Goal: Register for event/course

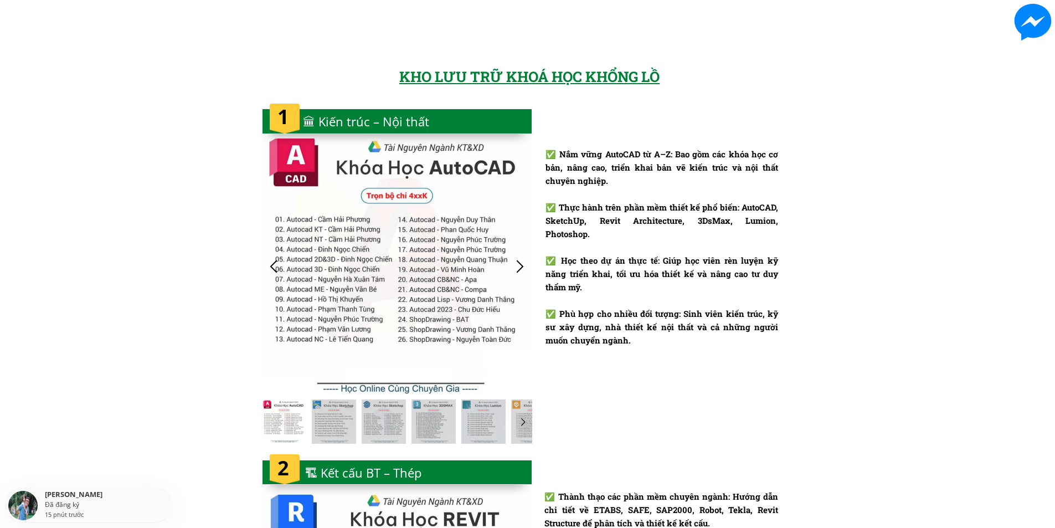
scroll to position [996, 0]
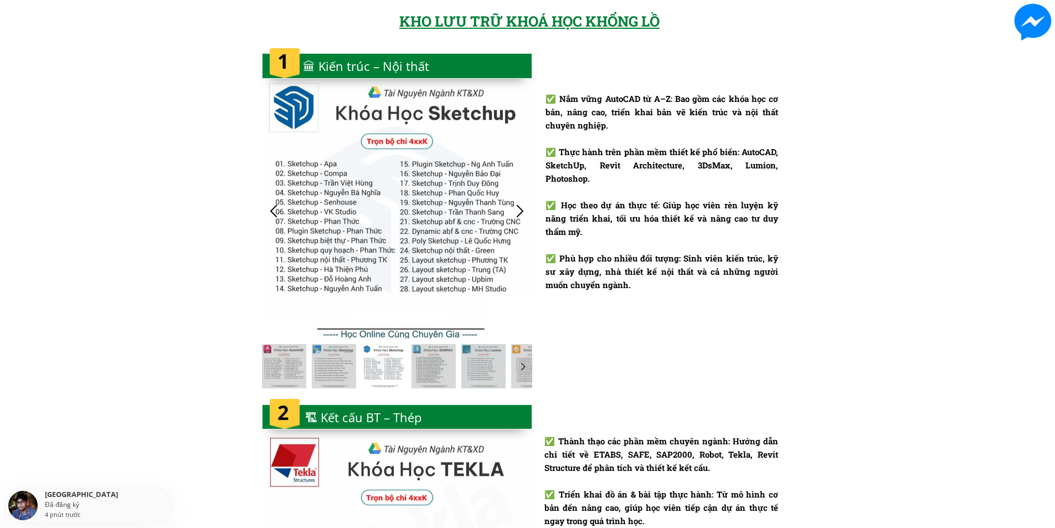
click at [267, 211] on div at bounding box center [274, 211] width 18 height 18
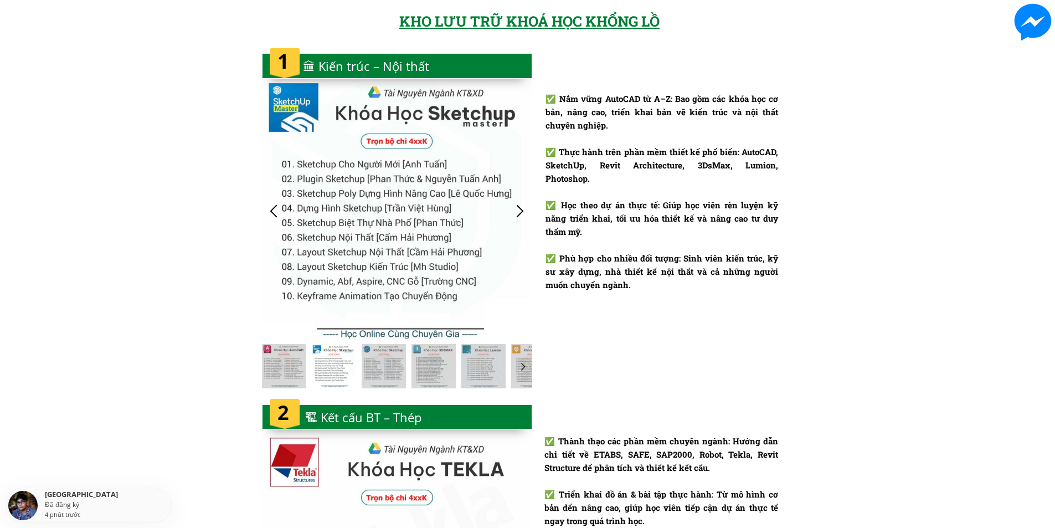
click at [522, 210] on div at bounding box center [520, 211] width 18 height 18
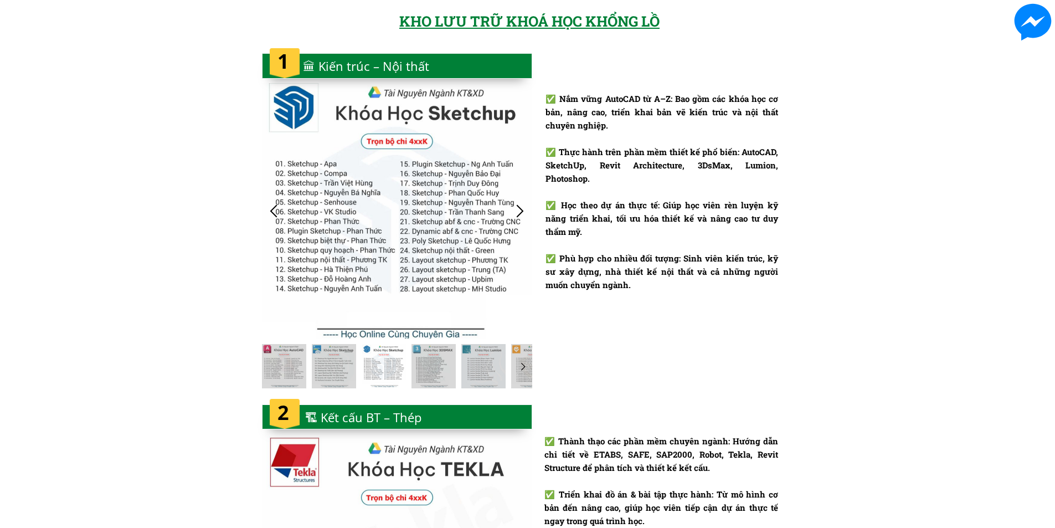
click at [522, 210] on div at bounding box center [520, 211] width 18 height 18
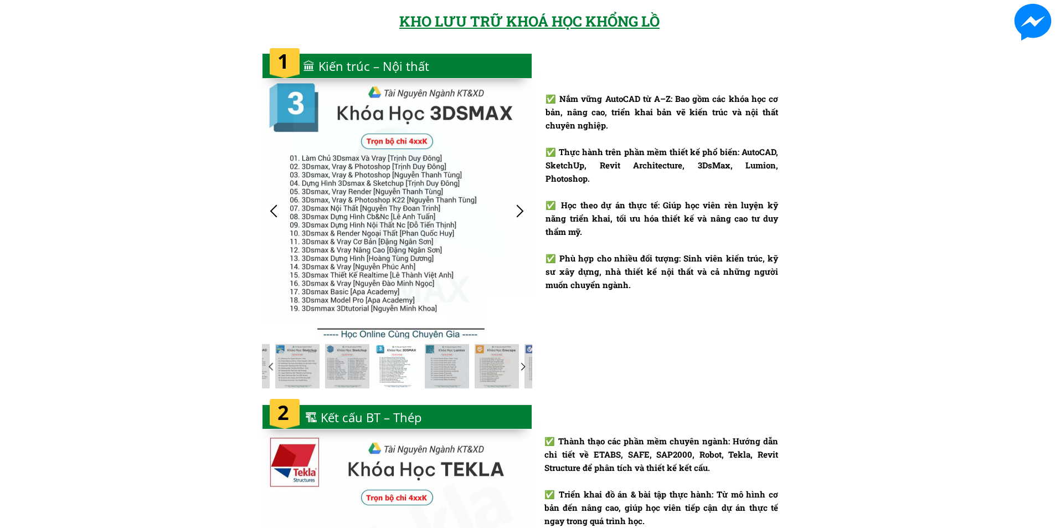
click at [521, 210] on div at bounding box center [520, 211] width 18 height 18
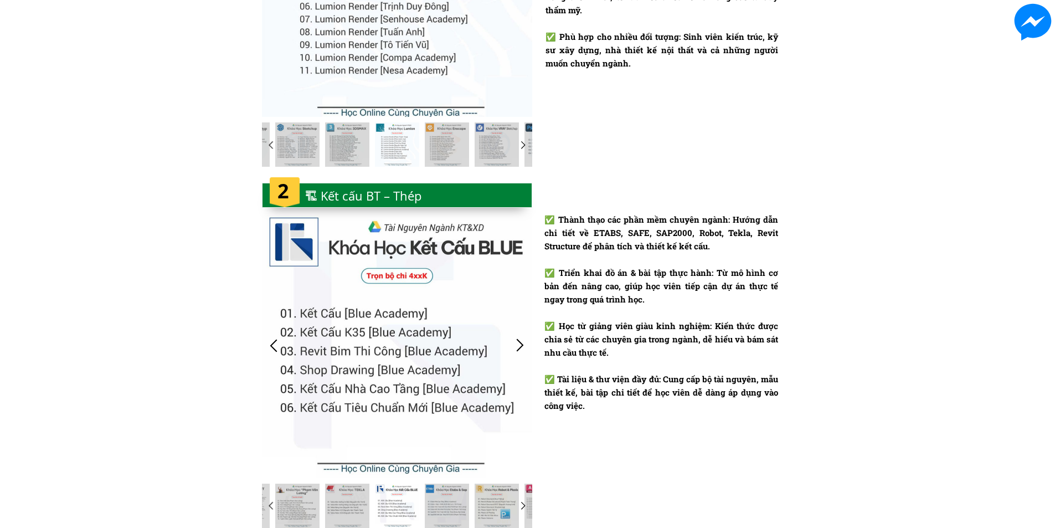
scroll to position [1329, 0]
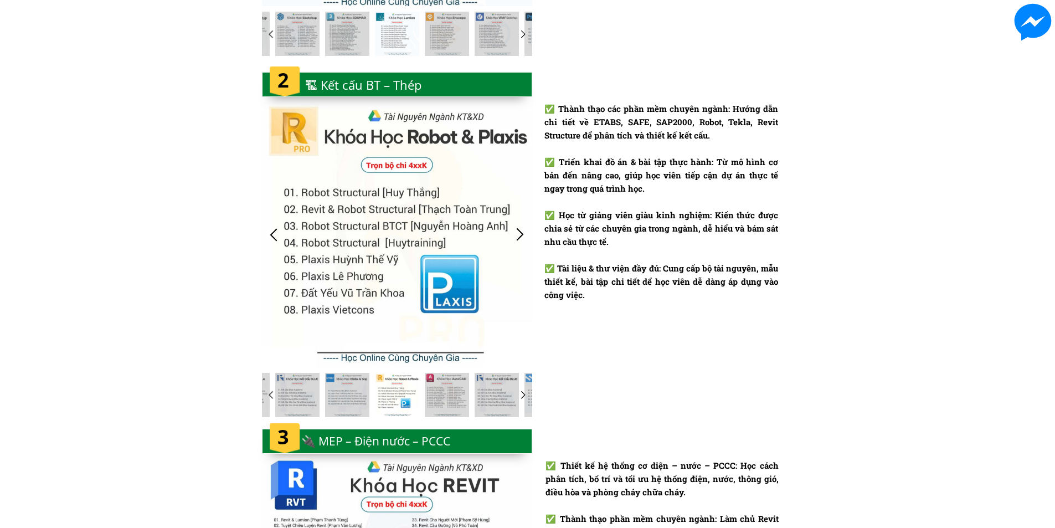
click at [517, 233] on div at bounding box center [520, 234] width 18 height 18
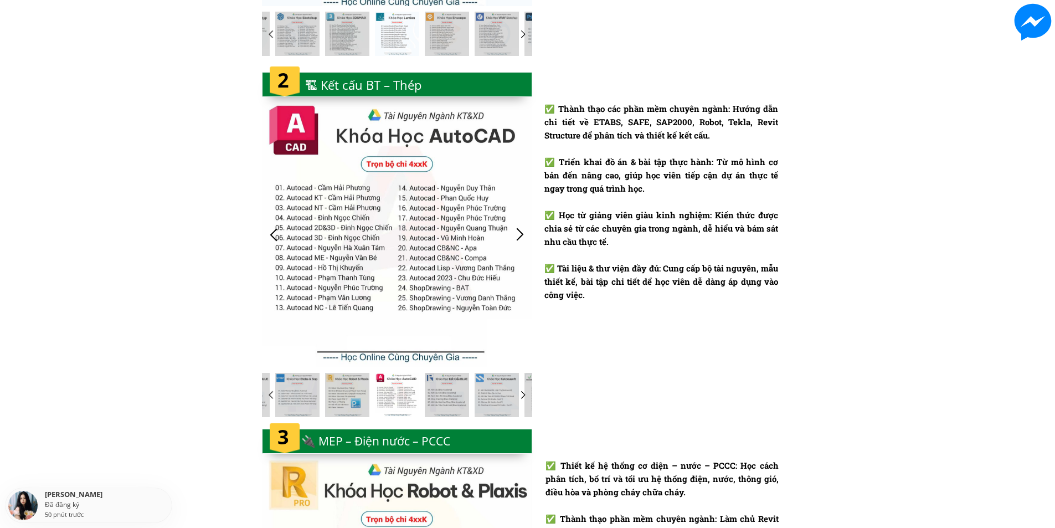
click at [517, 233] on div at bounding box center [520, 234] width 18 height 18
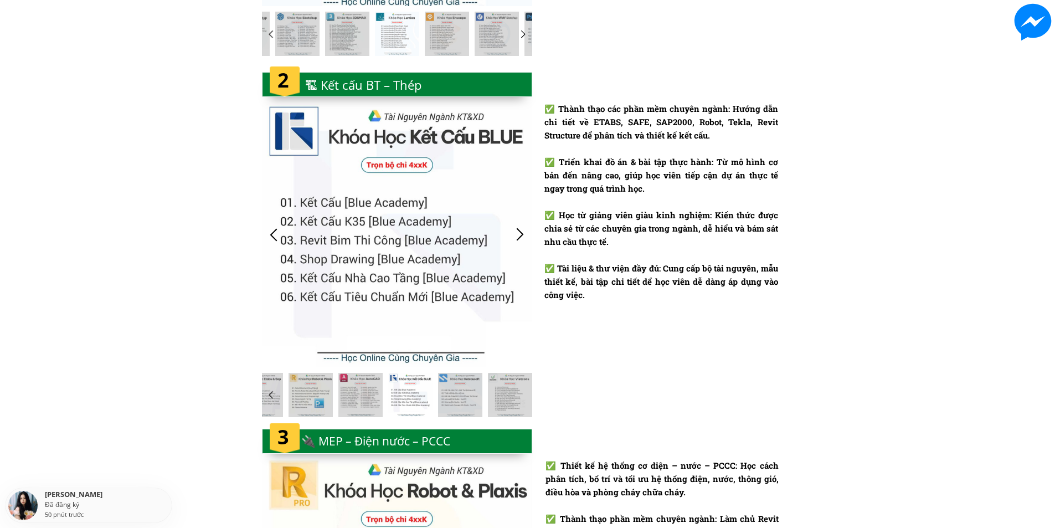
click at [517, 233] on div at bounding box center [520, 234] width 18 height 18
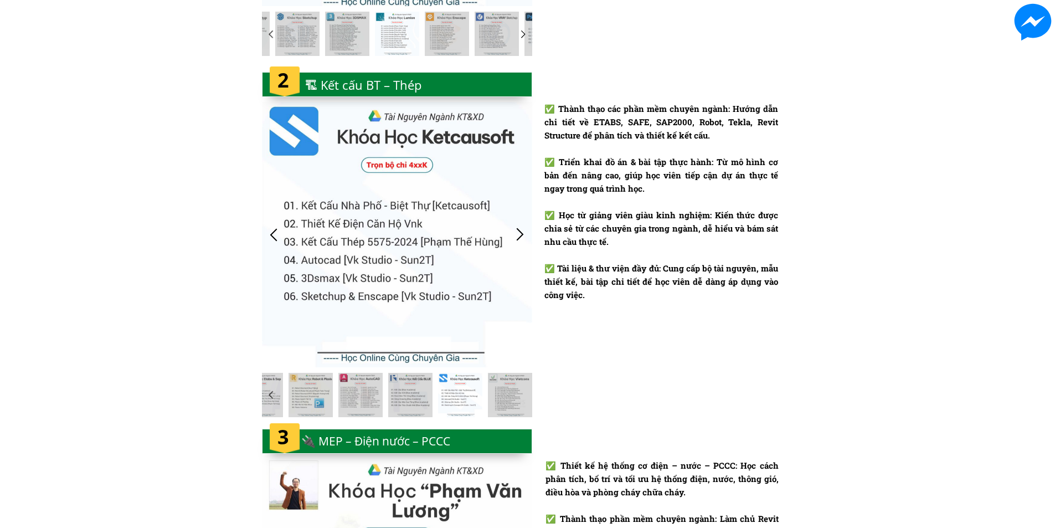
click at [269, 234] on div at bounding box center [274, 234] width 18 height 18
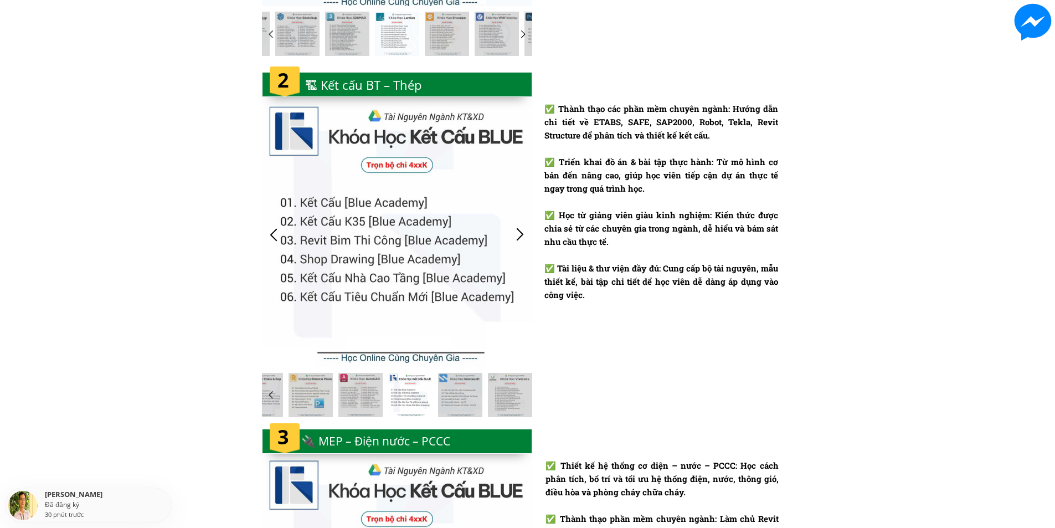
click at [521, 235] on div at bounding box center [520, 234] width 18 height 18
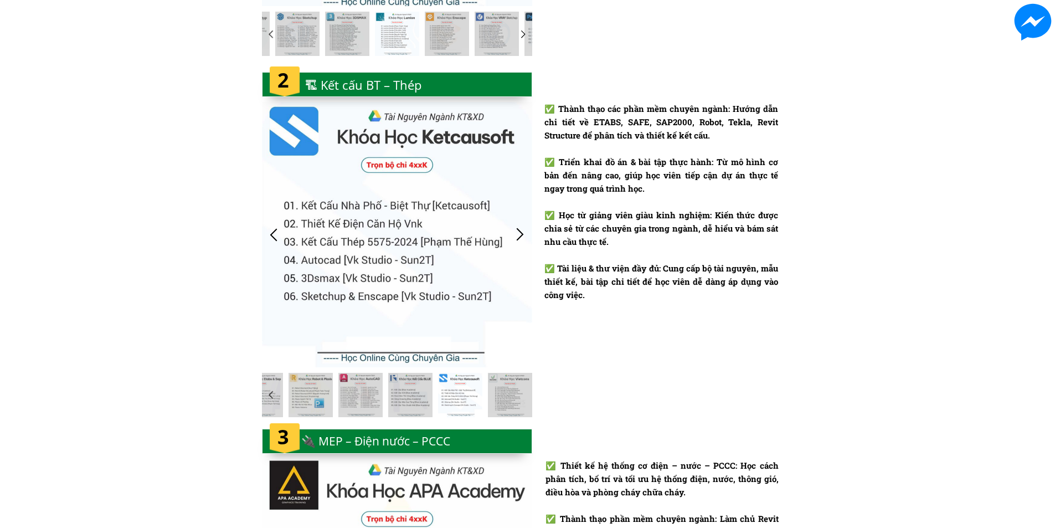
click at [521, 235] on div at bounding box center [520, 234] width 18 height 18
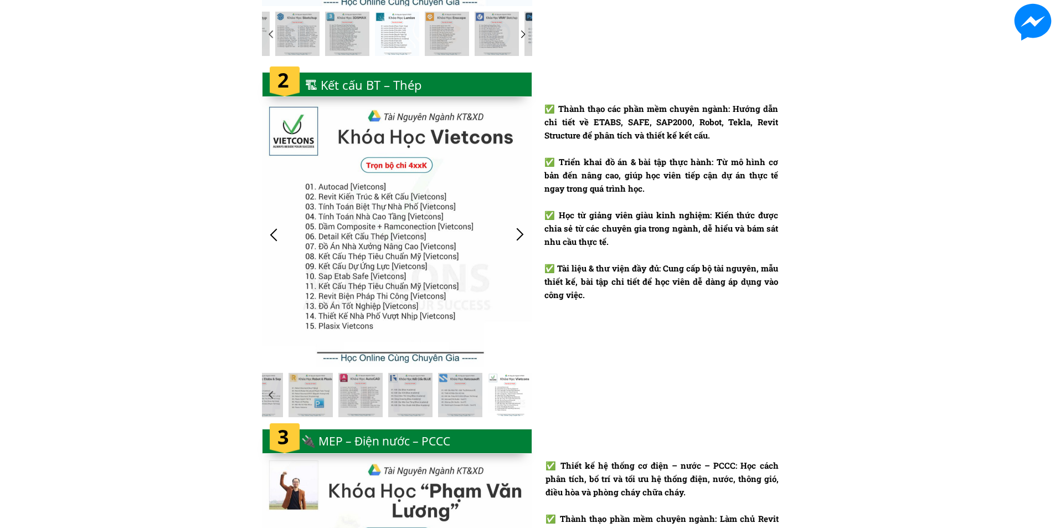
click at [521, 235] on div at bounding box center [520, 234] width 18 height 18
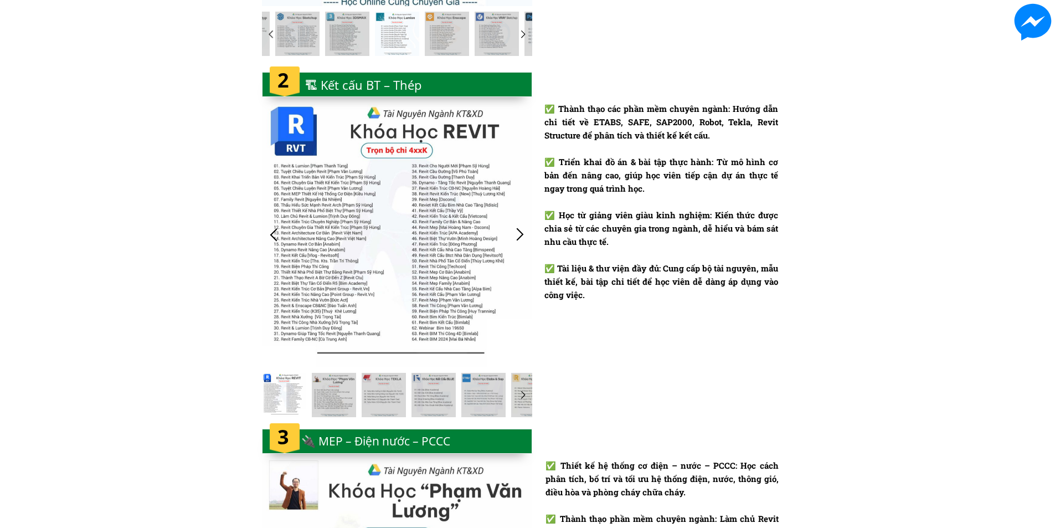
click at [521, 235] on div at bounding box center [520, 234] width 18 height 18
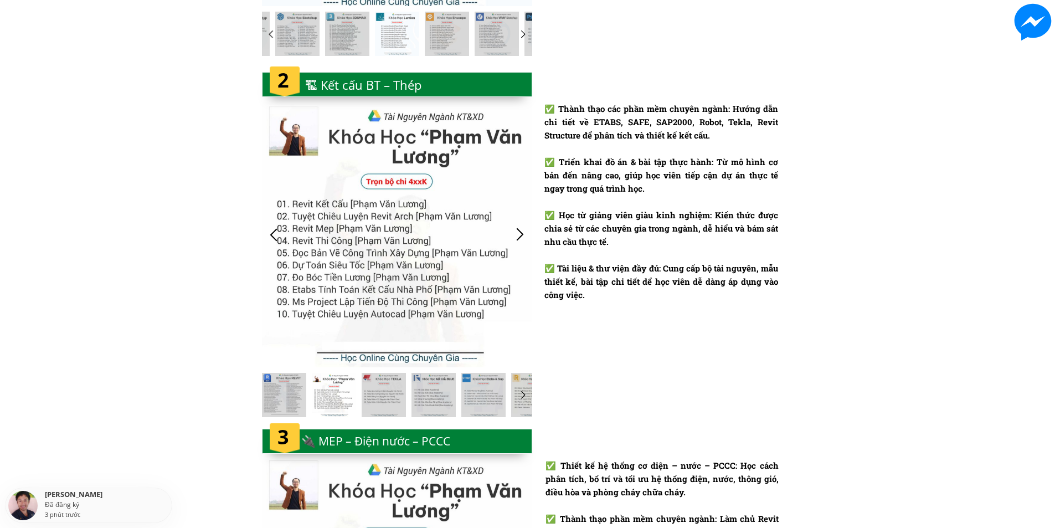
click at [521, 235] on div at bounding box center [520, 234] width 18 height 18
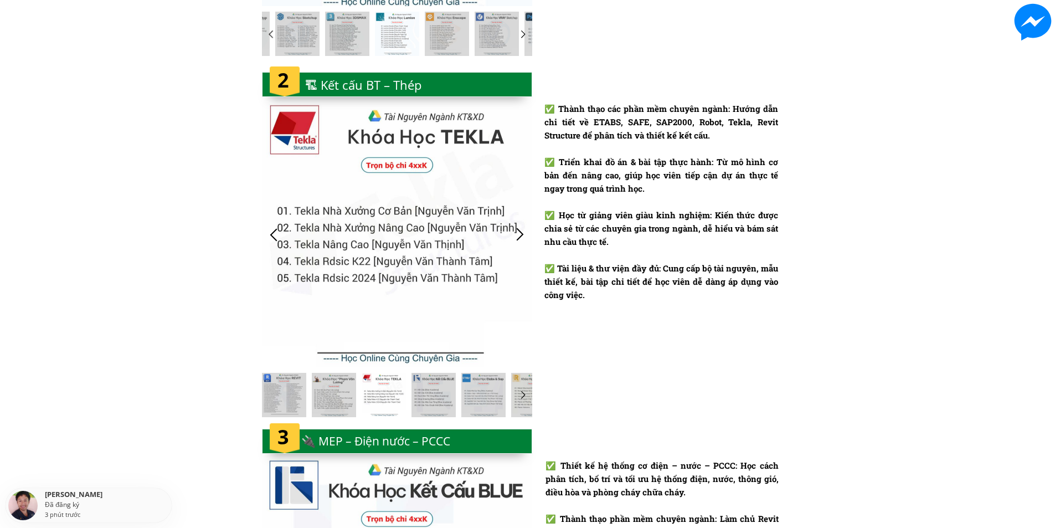
click at [521, 235] on div at bounding box center [520, 234] width 18 height 18
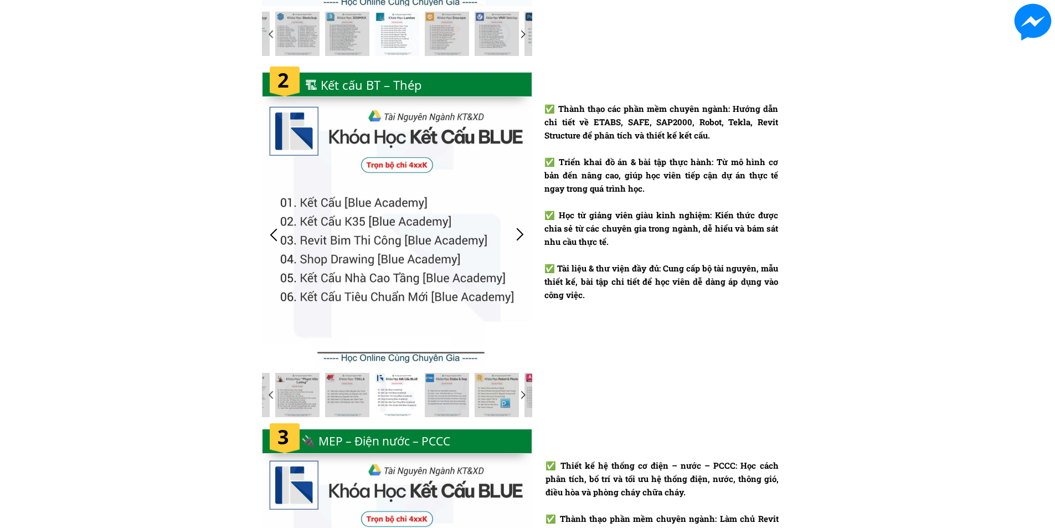
click at [274, 236] on div at bounding box center [274, 234] width 18 height 18
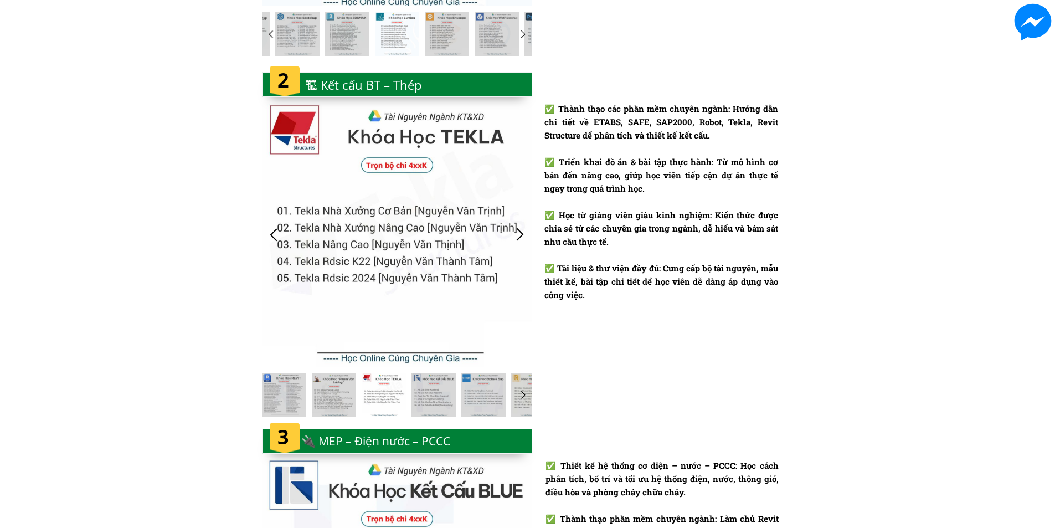
click at [274, 236] on div at bounding box center [274, 234] width 18 height 18
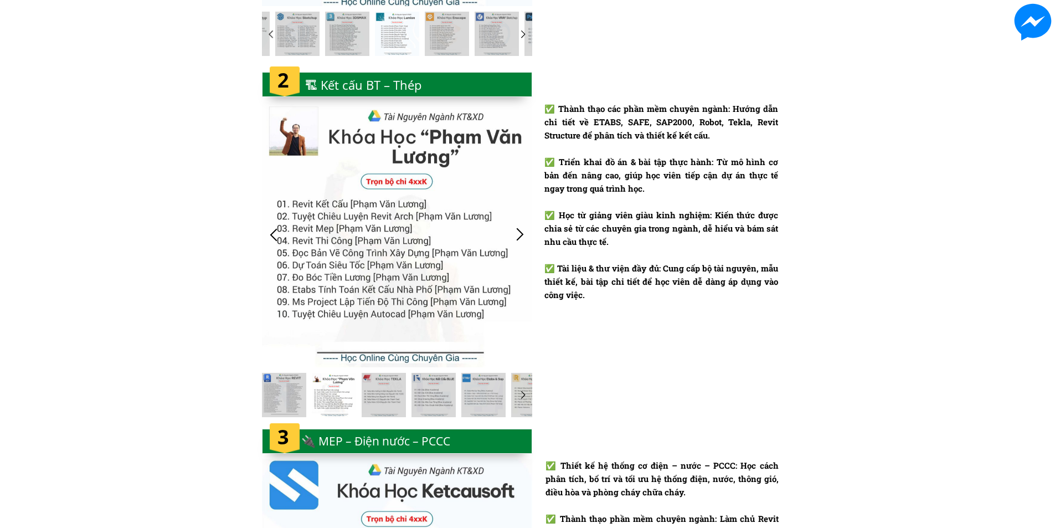
click at [274, 235] on div at bounding box center [274, 234] width 18 height 18
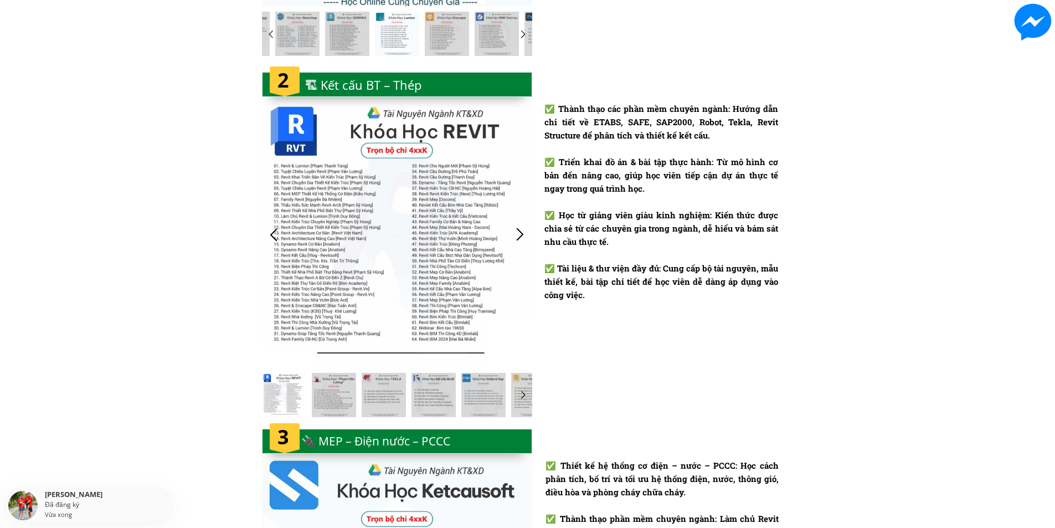
click at [274, 235] on div at bounding box center [274, 234] width 18 height 18
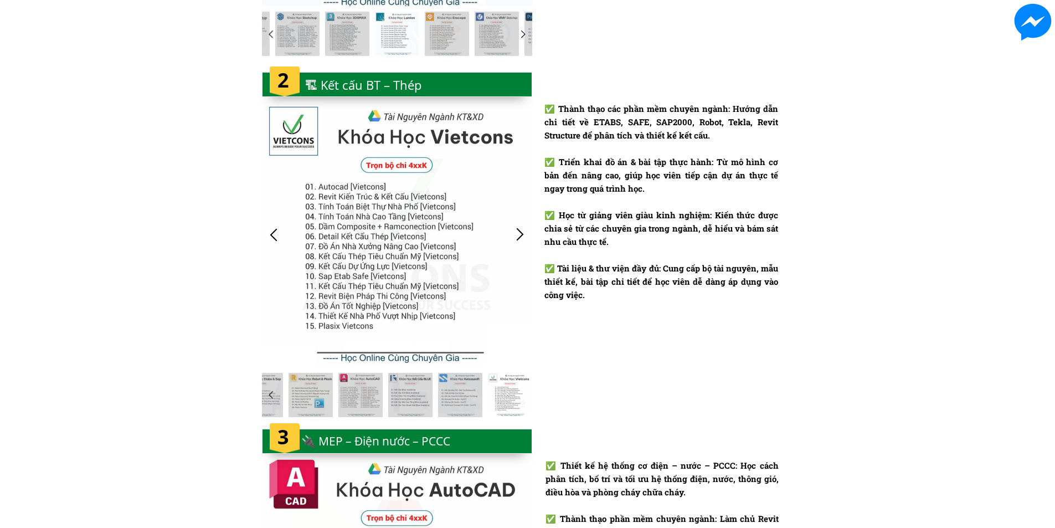
click at [274, 235] on div at bounding box center [274, 234] width 18 height 18
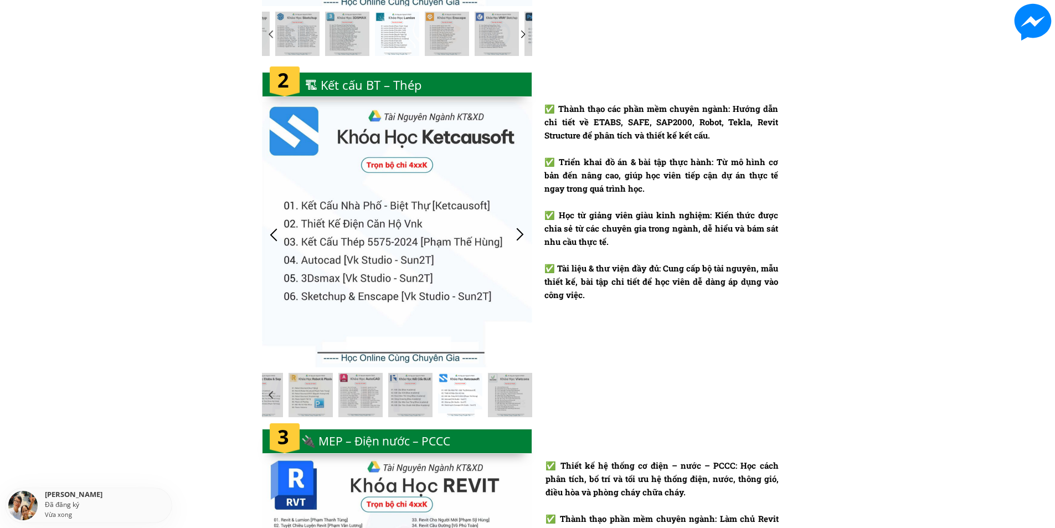
click at [275, 236] on div at bounding box center [274, 234] width 18 height 18
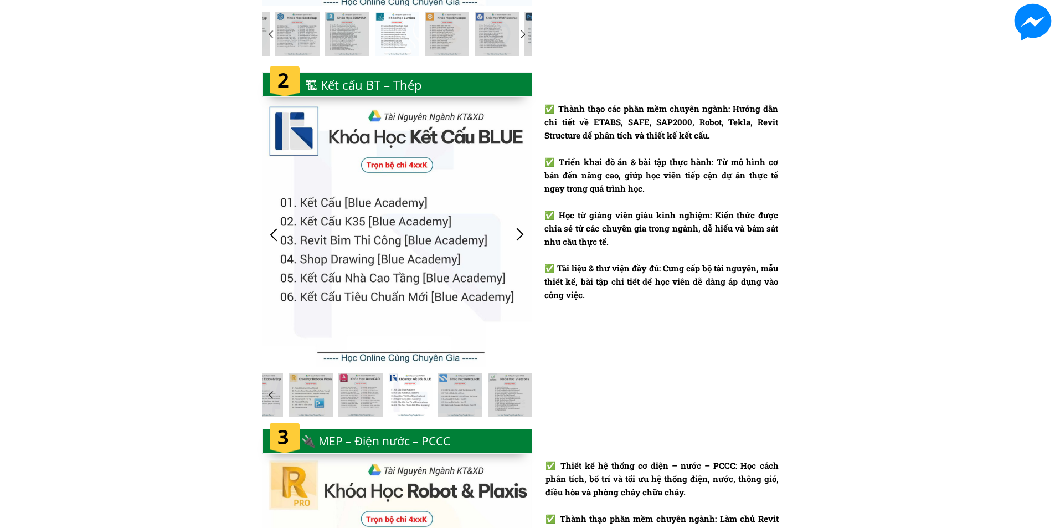
click at [517, 233] on div at bounding box center [520, 234] width 18 height 18
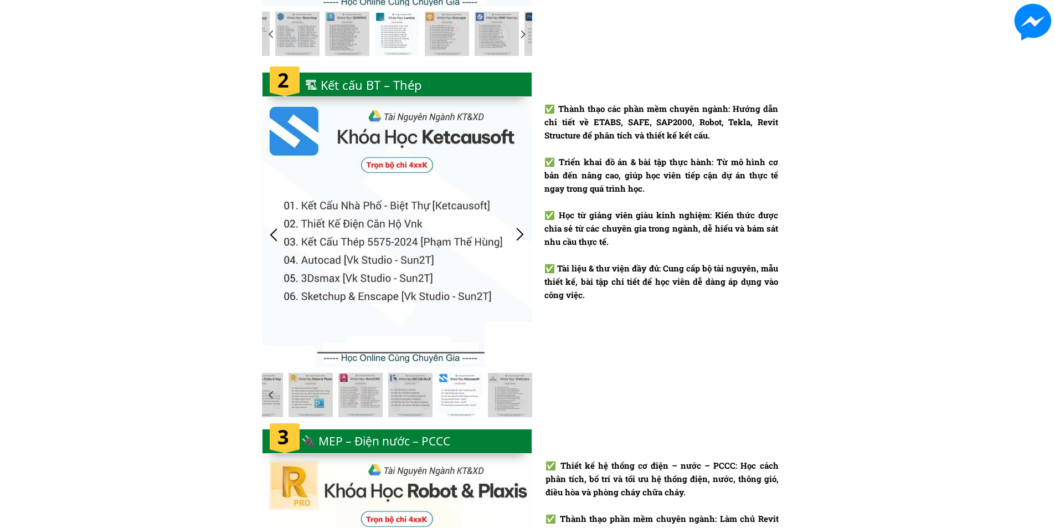
click at [517, 233] on div at bounding box center [520, 234] width 18 height 18
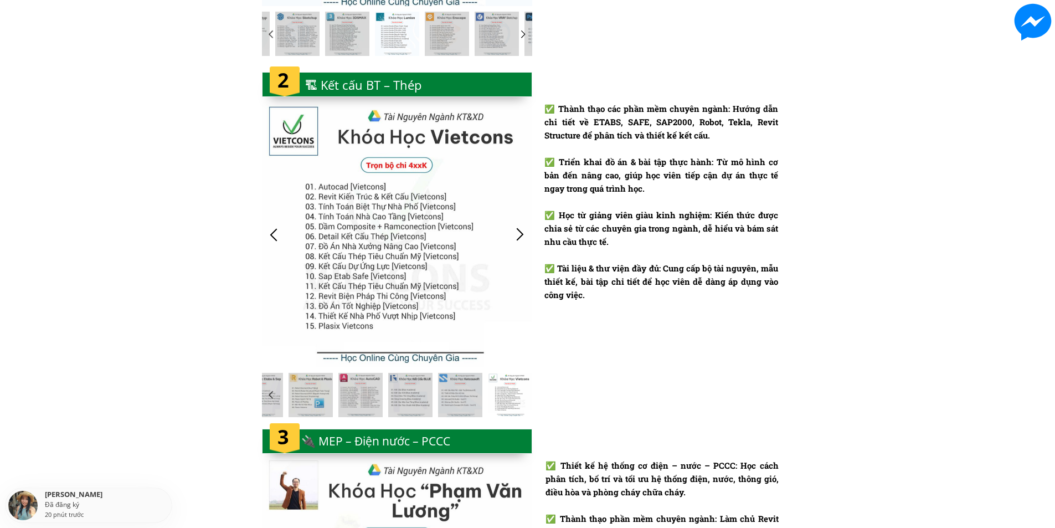
click at [386, 164] on div at bounding box center [397, 234] width 270 height 265
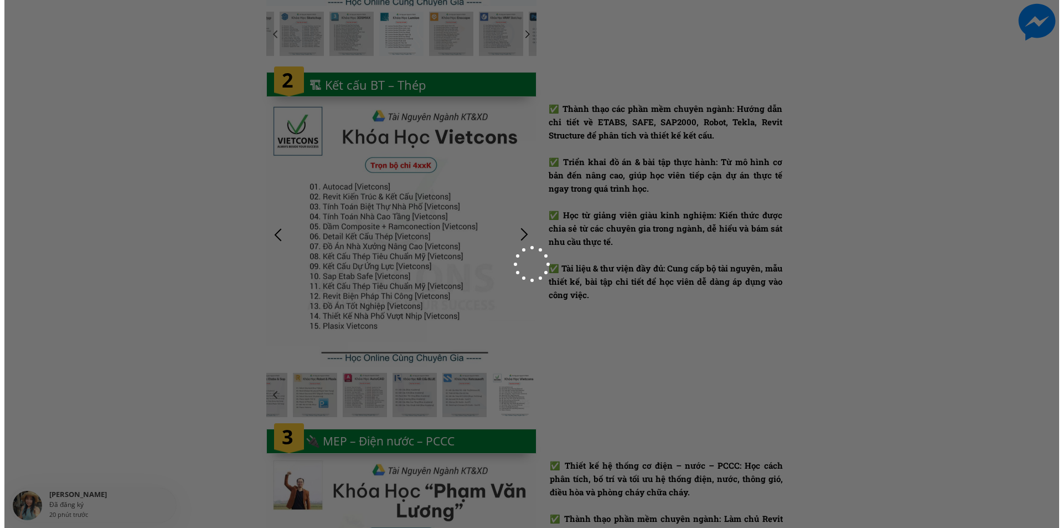
scroll to position [0, 0]
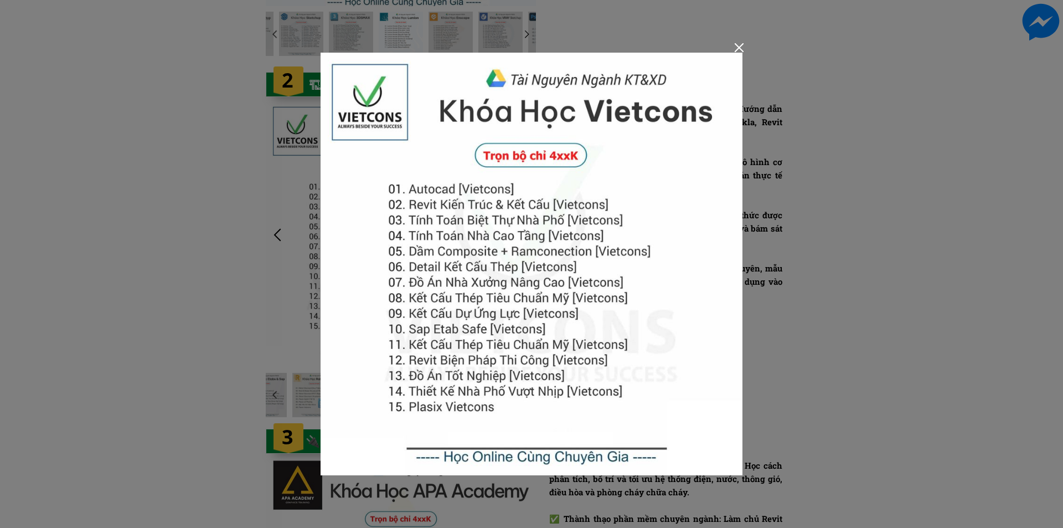
click at [275, 235] on div at bounding box center [531, 264] width 1063 height 528
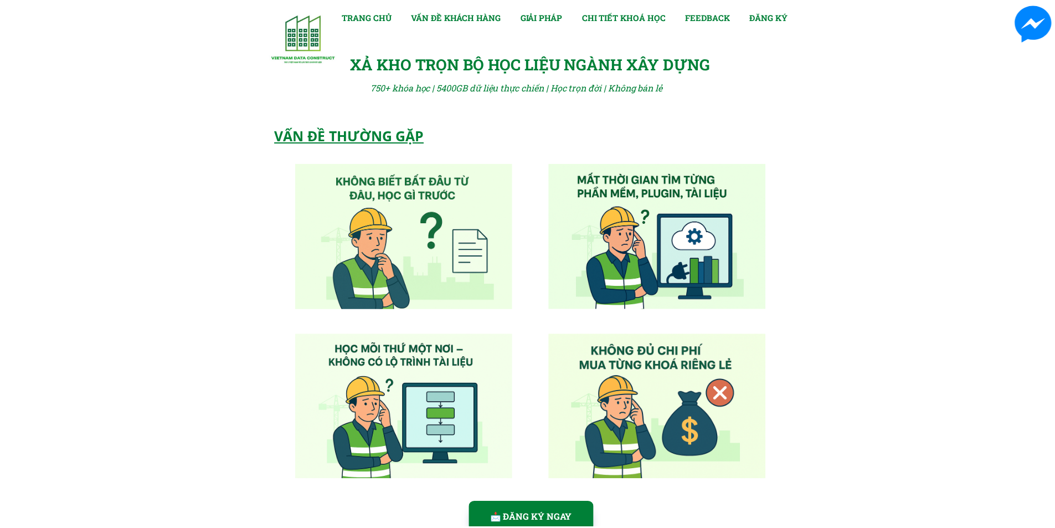
scroll to position [1329, 0]
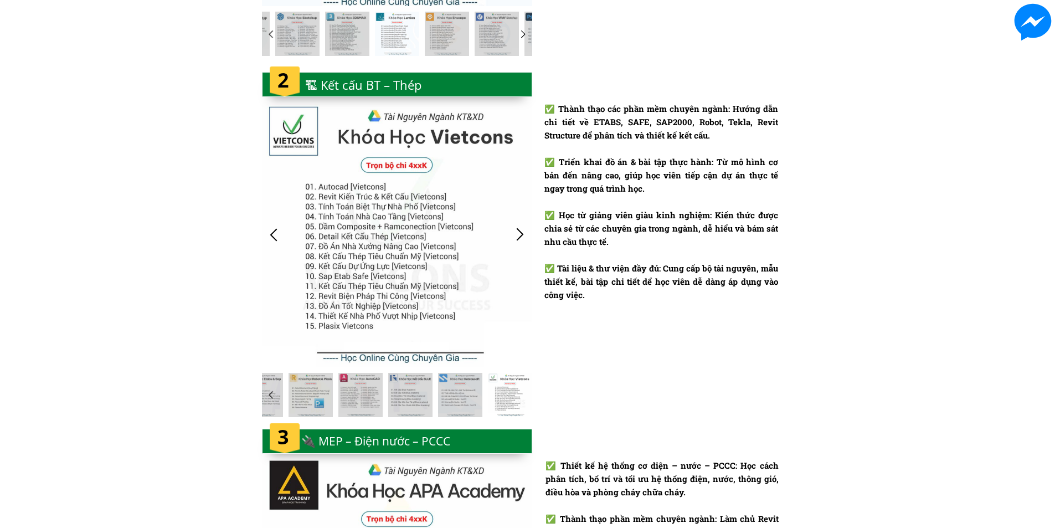
click at [275, 235] on div at bounding box center [274, 234] width 18 height 18
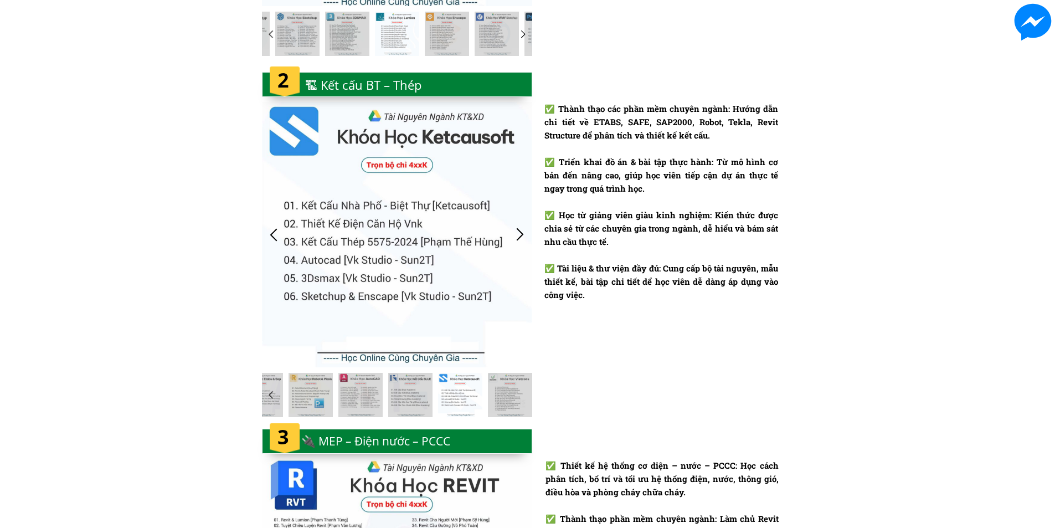
click at [518, 233] on div at bounding box center [520, 234] width 18 height 18
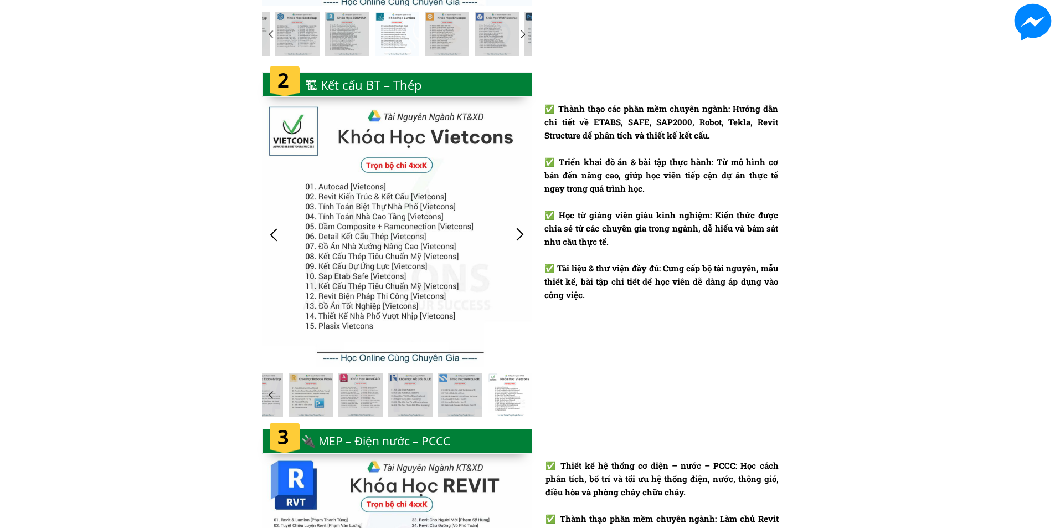
click at [518, 233] on div at bounding box center [520, 234] width 18 height 18
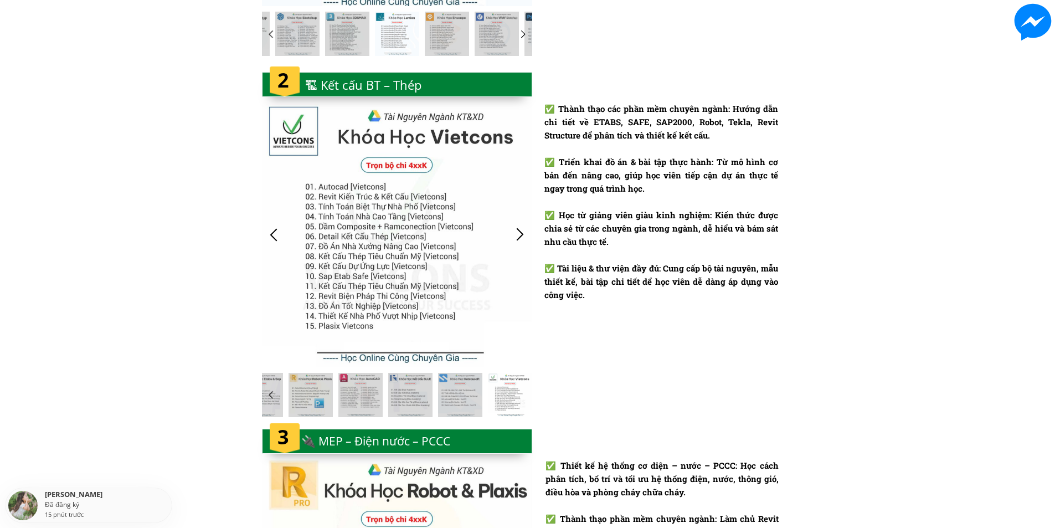
click at [519, 236] on div at bounding box center [520, 234] width 18 height 18
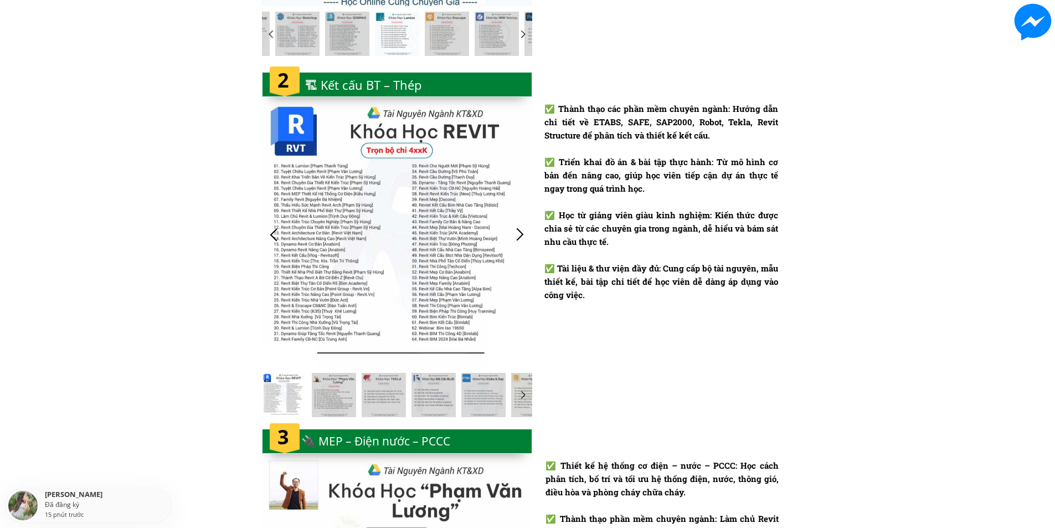
click at [519, 236] on div at bounding box center [520, 234] width 18 height 18
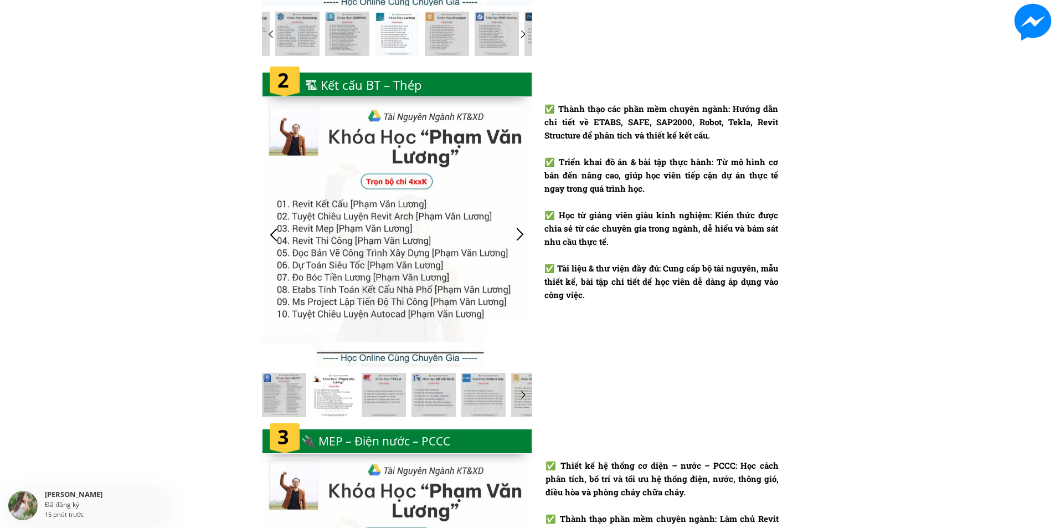
click at [519, 236] on div at bounding box center [520, 234] width 18 height 18
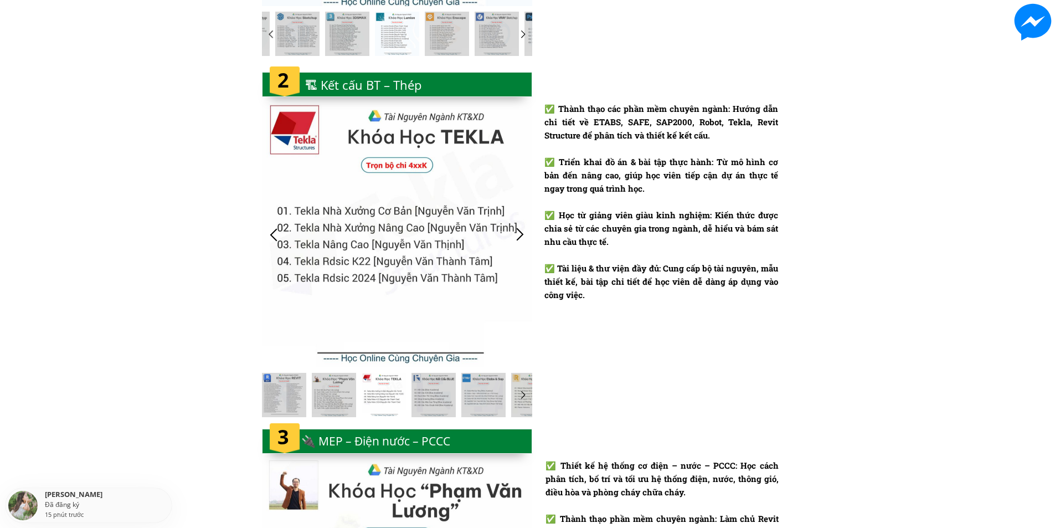
click at [519, 236] on div at bounding box center [520, 234] width 18 height 18
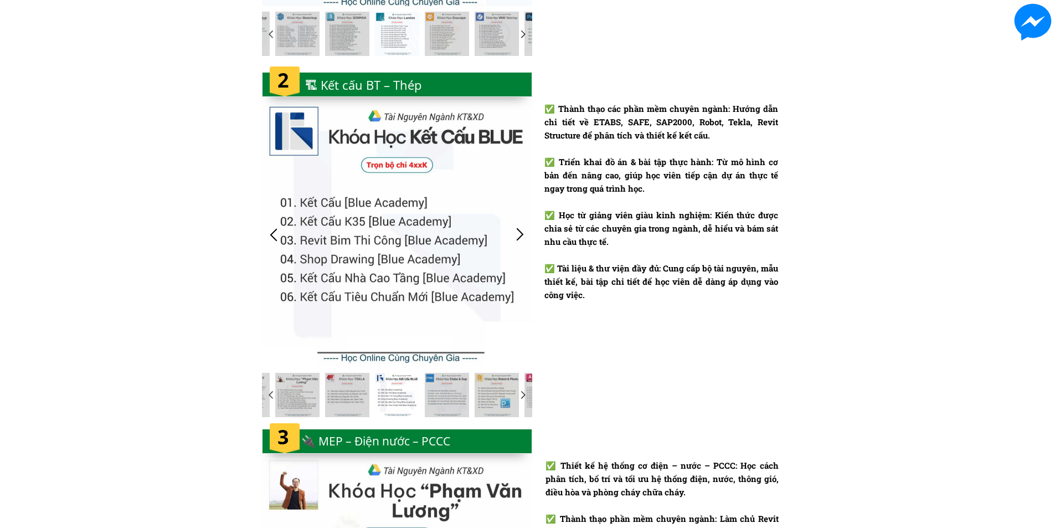
click at [519, 236] on div at bounding box center [520, 234] width 18 height 18
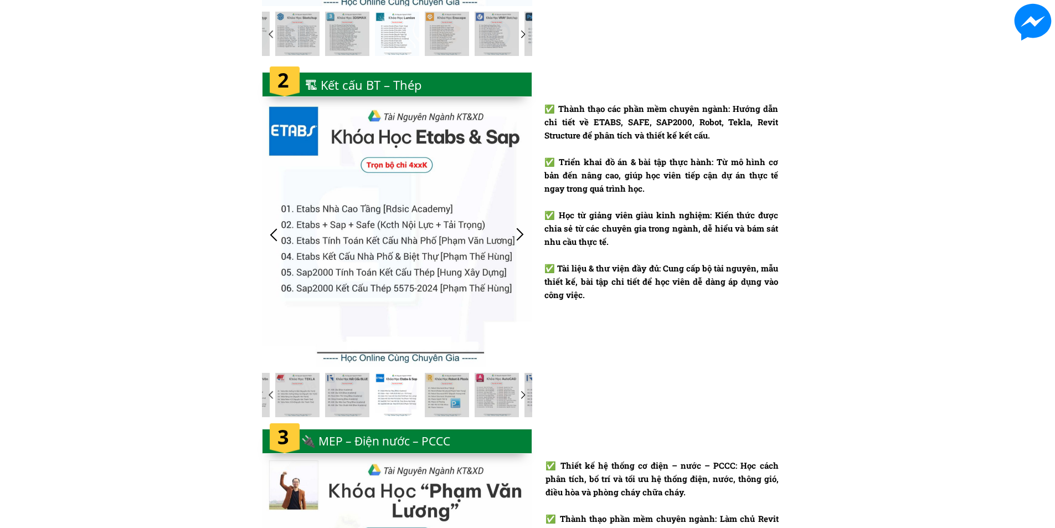
click at [272, 234] on div at bounding box center [274, 234] width 18 height 18
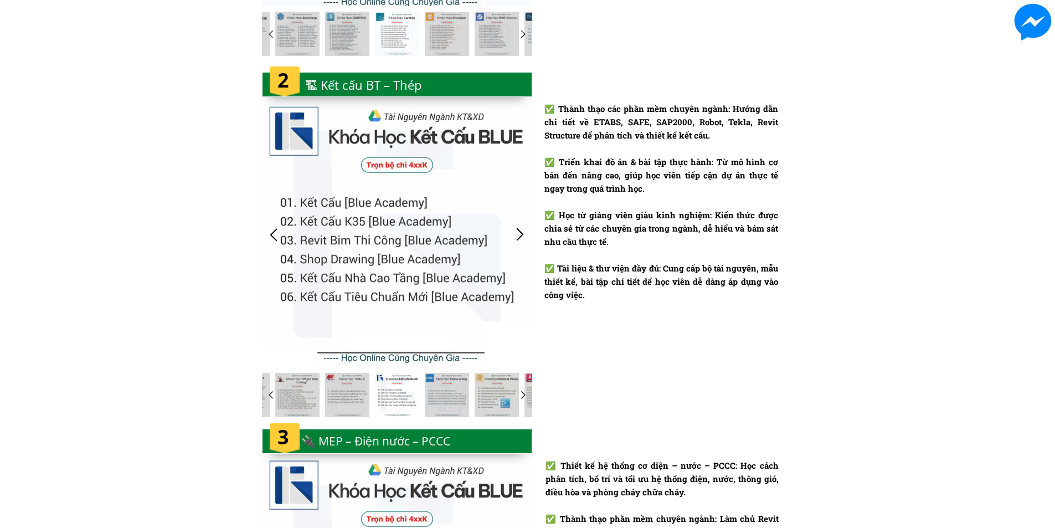
click at [523, 231] on div at bounding box center [520, 234] width 18 height 18
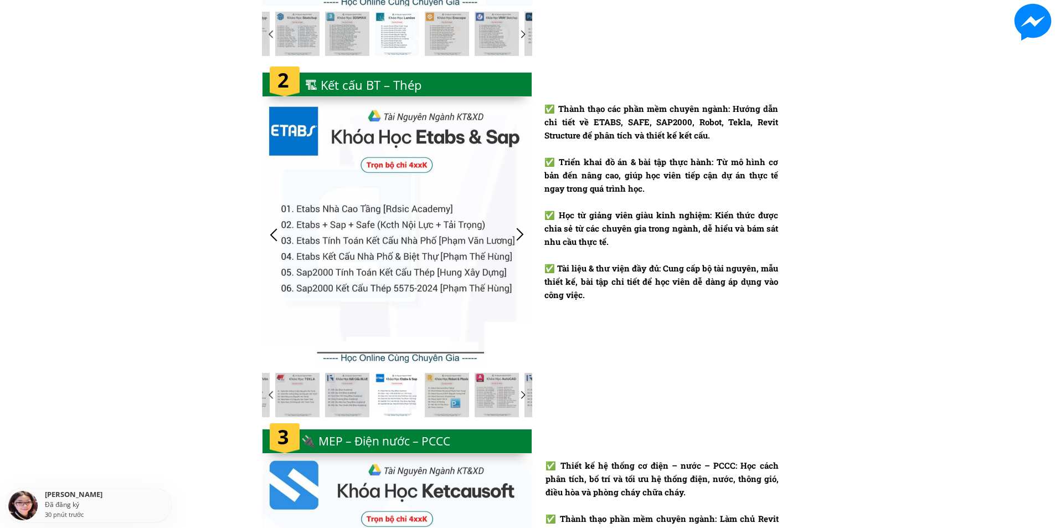
drag, startPoint x: 523, startPoint y: 231, endPoint x: 557, endPoint y: 359, distance: 132.4
click at [557, 359] on div "✅ Thành thạo các phần mềm chuyên ngành: Hướng dẫn chi tiết về ETABS, SAFE, SAP2…" at bounding box center [527, 244] width 531 height 360
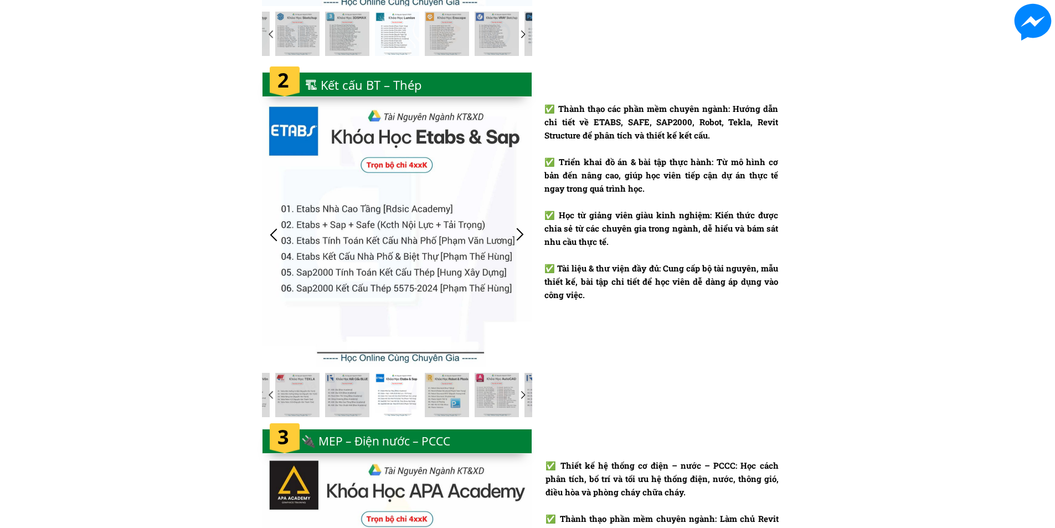
click at [379, 255] on div at bounding box center [397, 234] width 270 height 265
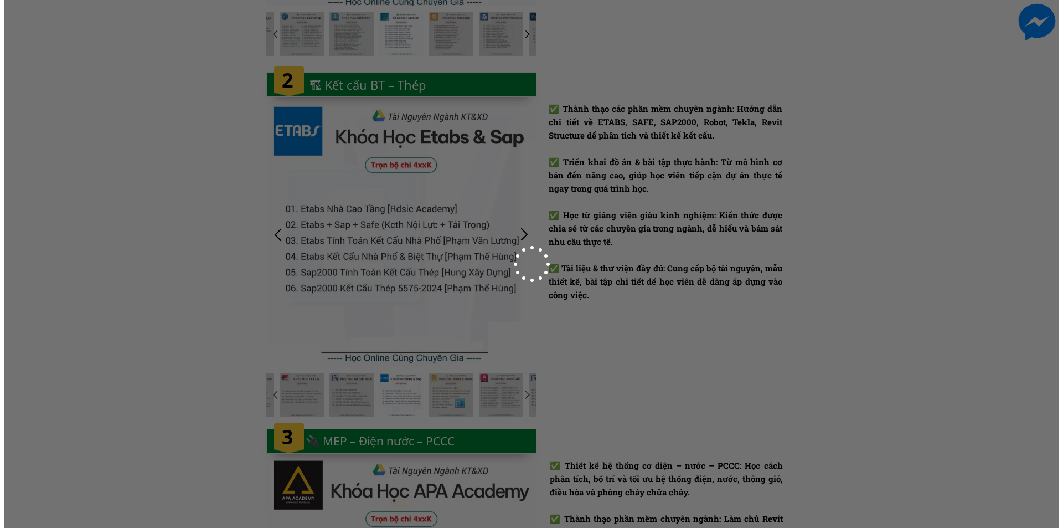
scroll to position [0, 0]
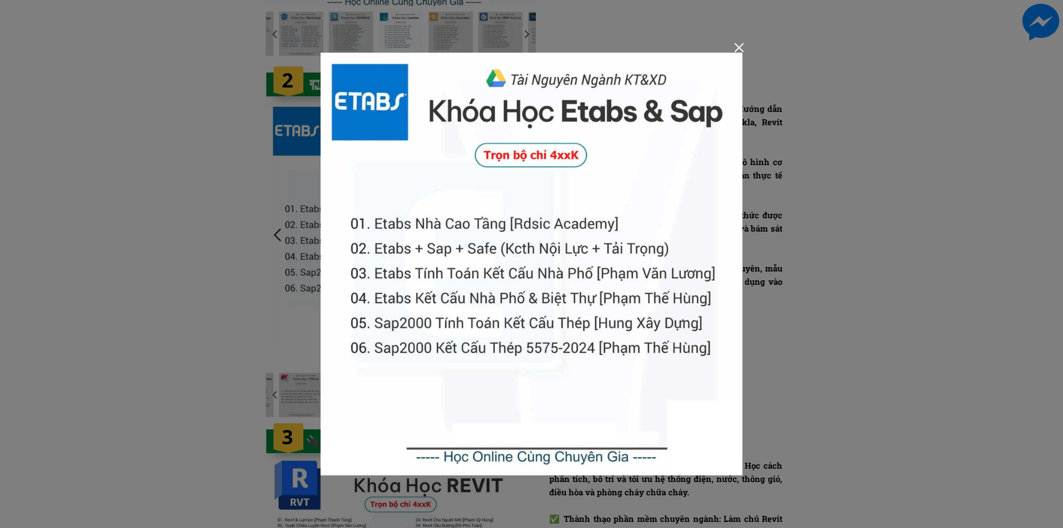
click at [736, 49] on div at bounding box center [739, 47] width 9 height 9
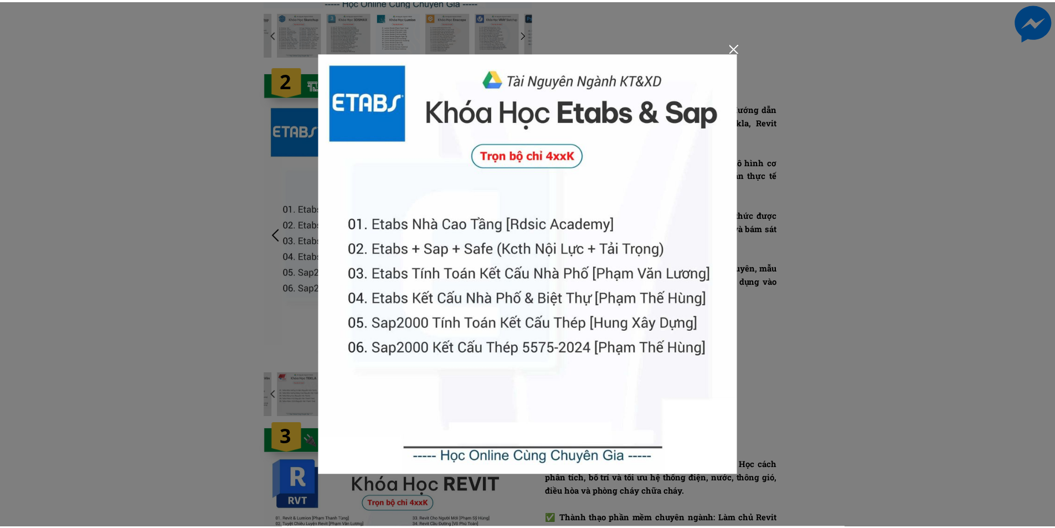
scroll to position [1329, 0]
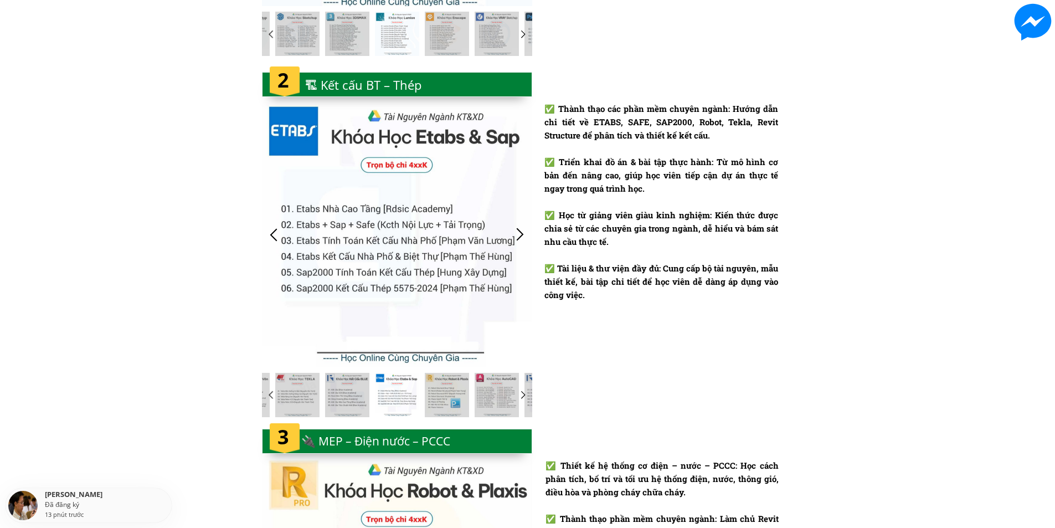
click at [521, 232] on div at bounding box center [520, 234] width 18 height 18
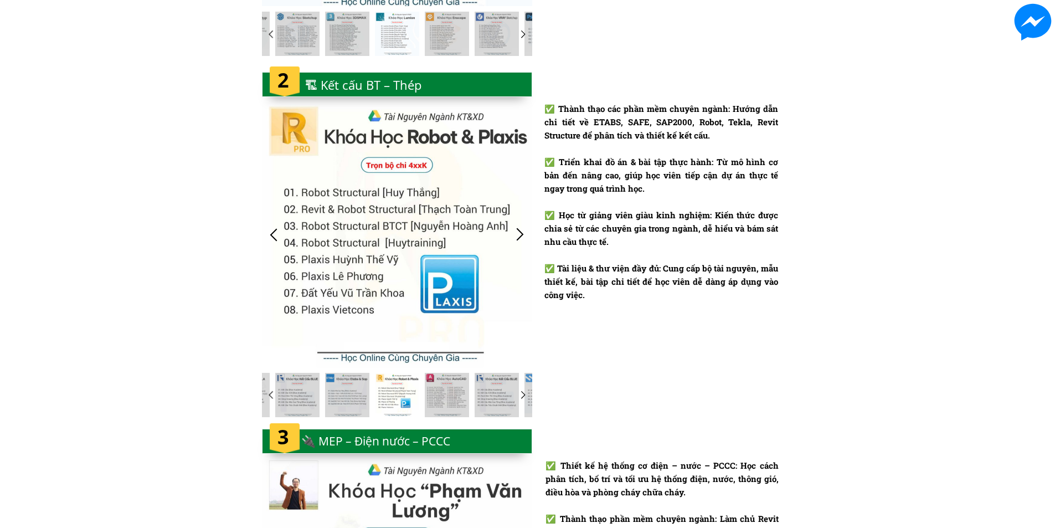
click at [521, 232] on div at bounding box center [520, 234] width 18 height 18
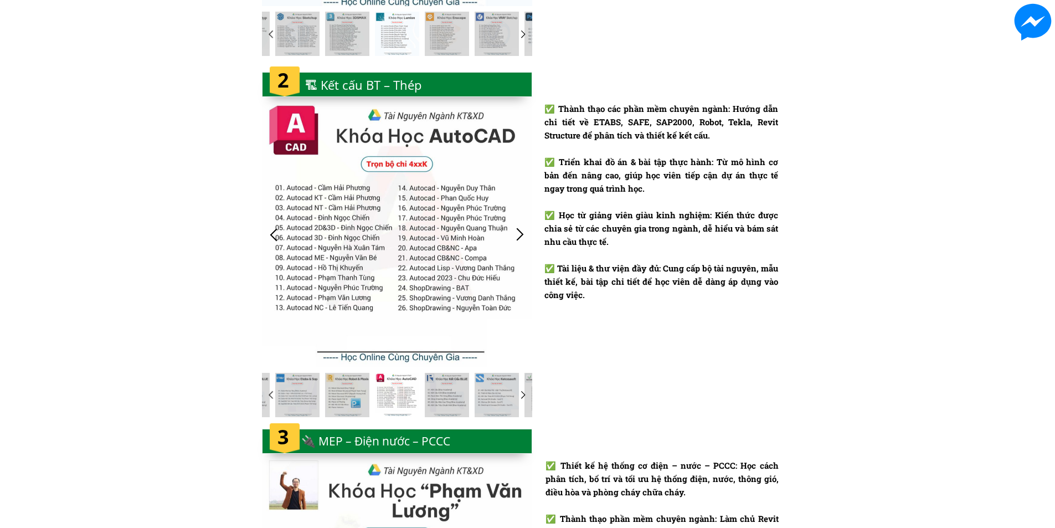
click at [522, 232] on div at bounding box center [520, 234] width 18 height 18
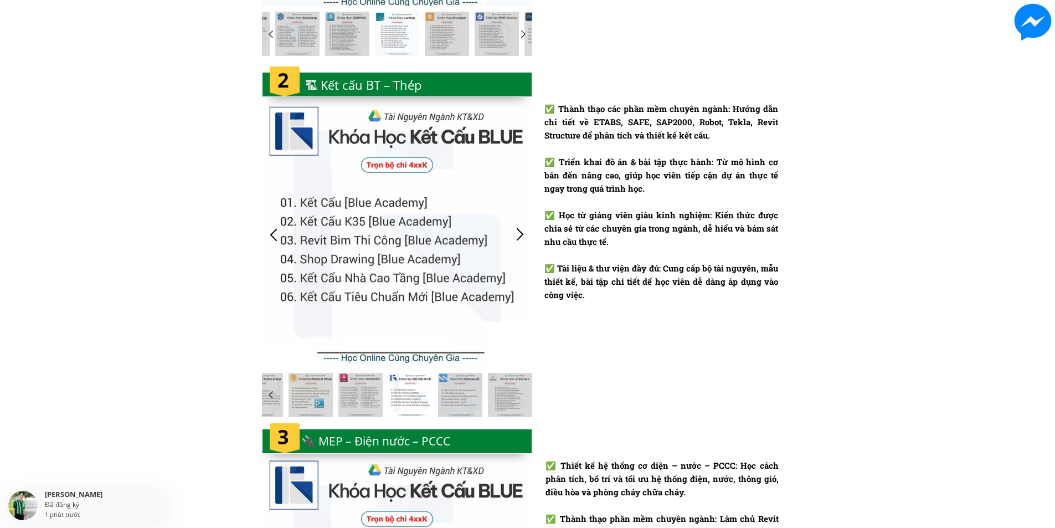
click at [522, 232] on div at bounding box center [520, 234] width 18 height 18
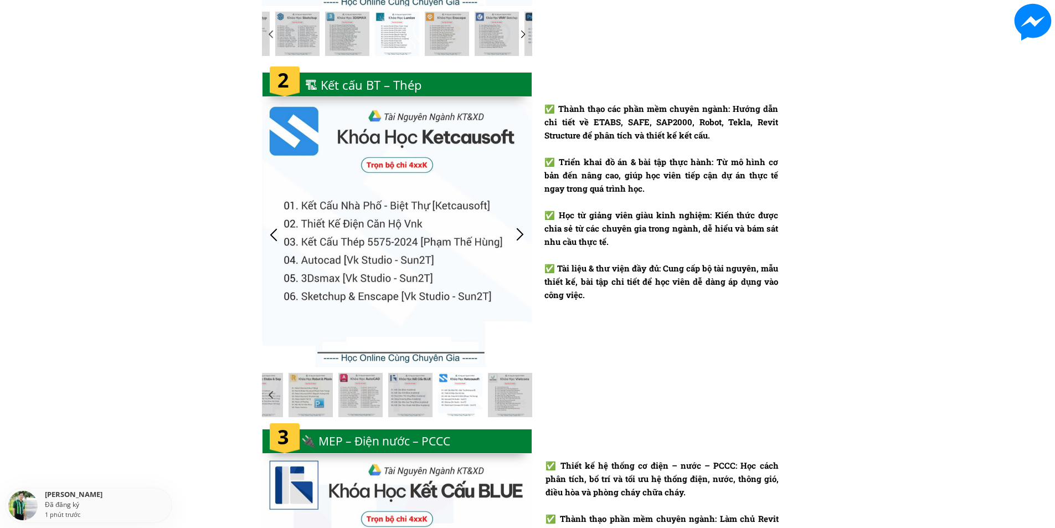
click at [522, 232] on div at bounding box center [520, 234] width 18 height 18
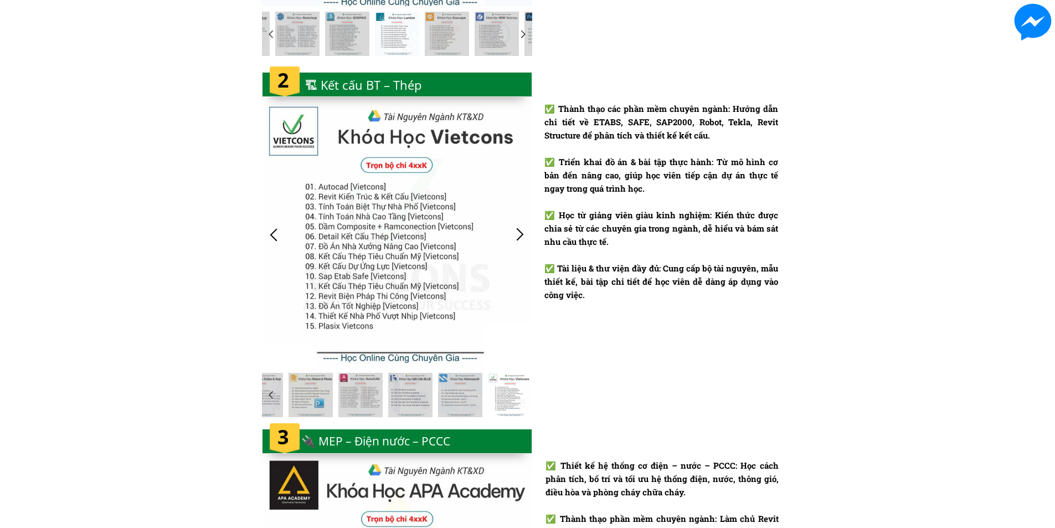
click at [522, 232] on div at bounding box center [520, 234] width 18 height 18
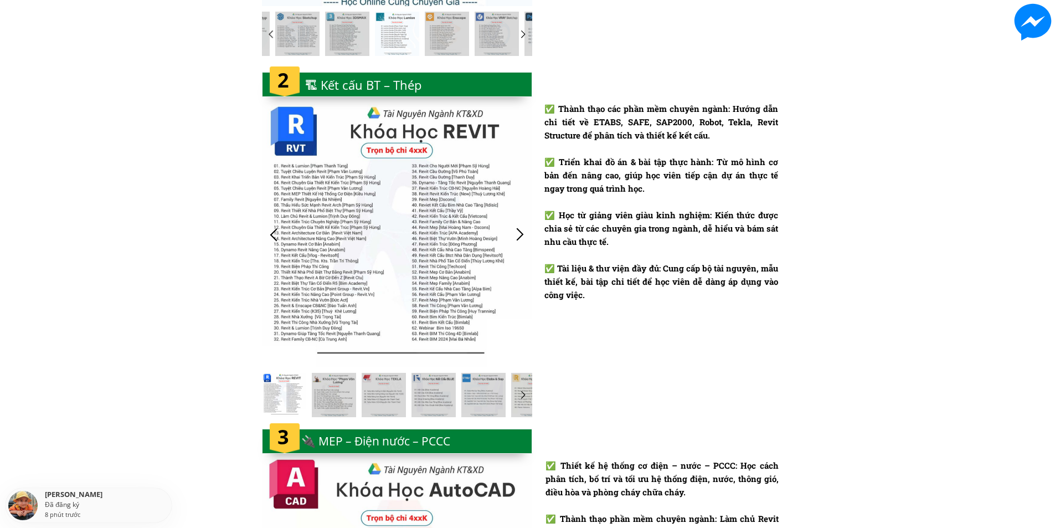
click at [272, 231] on div at bounding box center [274, 234] width 18 height 18
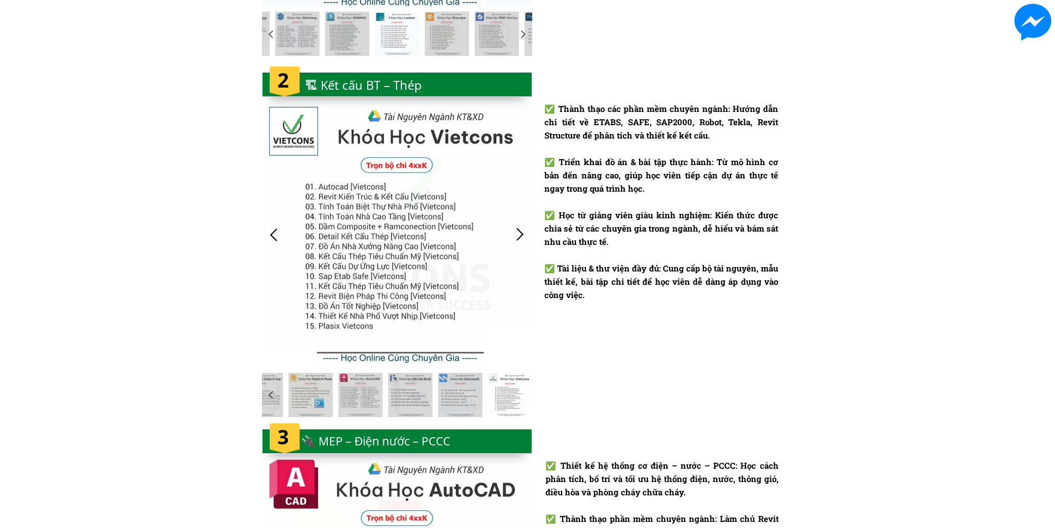
click at [418, 241] on div at bounding box center [397, 234] width 270 height 265
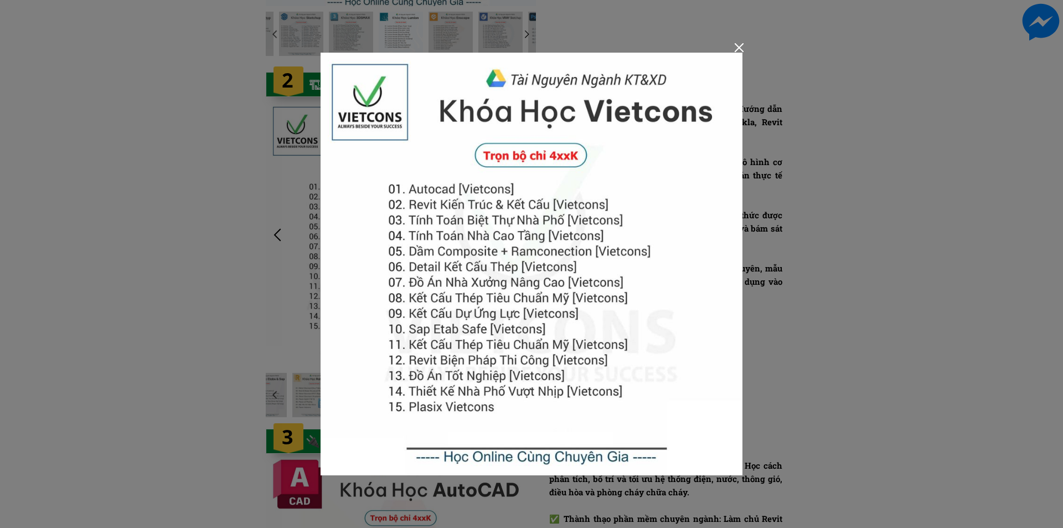
click at [529, 317] on img at bounding box center [532, 264] width 422 height 422
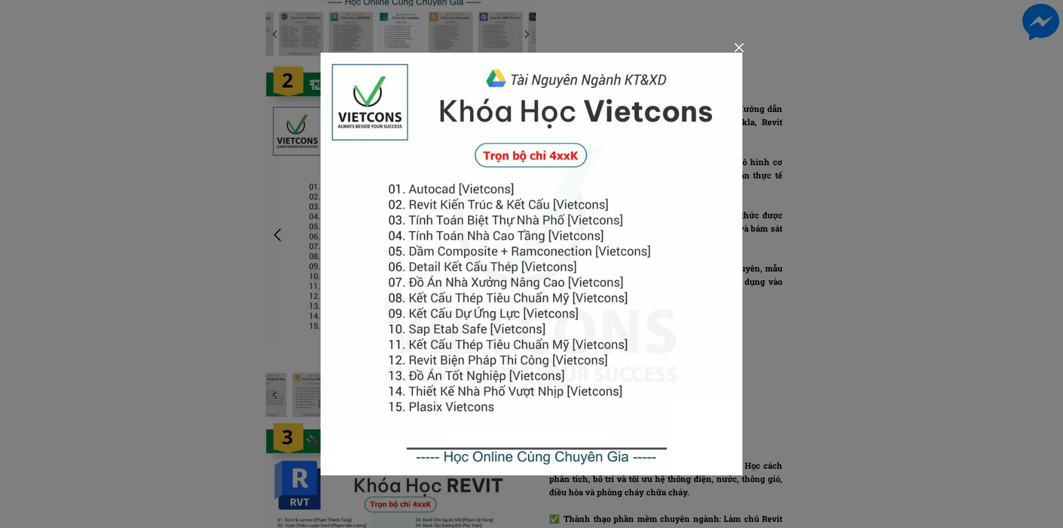
click at [743, 47] on div at bounding box center [739, 47] width 9 height 9
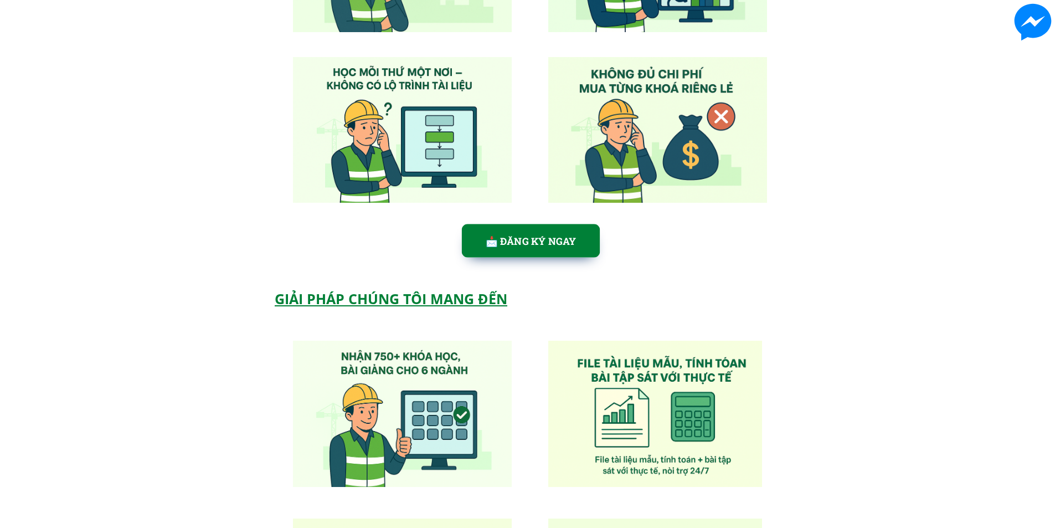
click at [537, 240] on p "📩 ĐĂNG KÝ NGAY" at bounding box center [531, 241] width 138 height 34
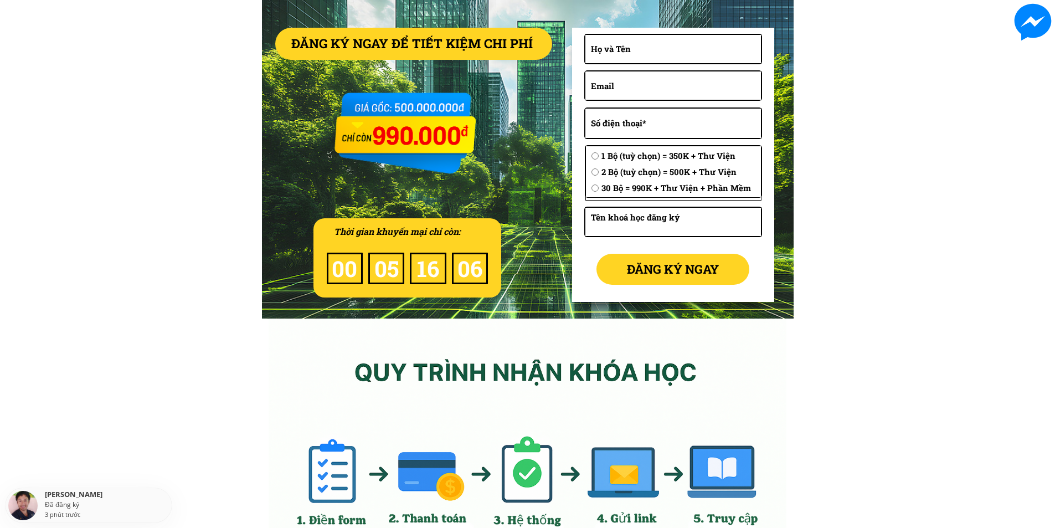
click at [648, 50] on input "text" at bounding box center [672, 49] width 169 height 28
click at [148, 231] on div "ĐĂNG KÝ NGAY 1 Bộ (tuỳ chọn) = 350K + Thư Viện 2 Bộ (tuỳ chọn) = 500K + Thư Việ…" at bounding box center [527, 159] width 1055 height 318
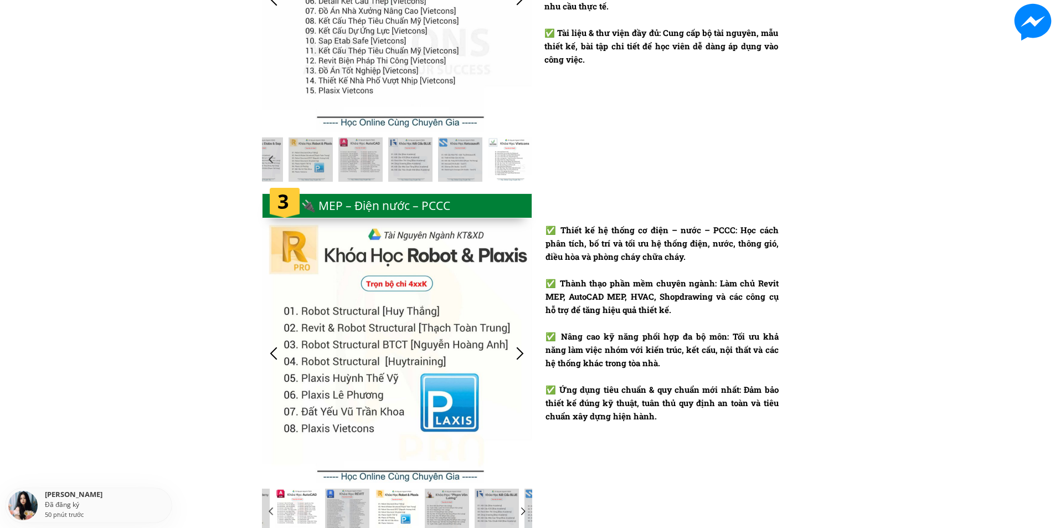
scroll to position [1287, 0]
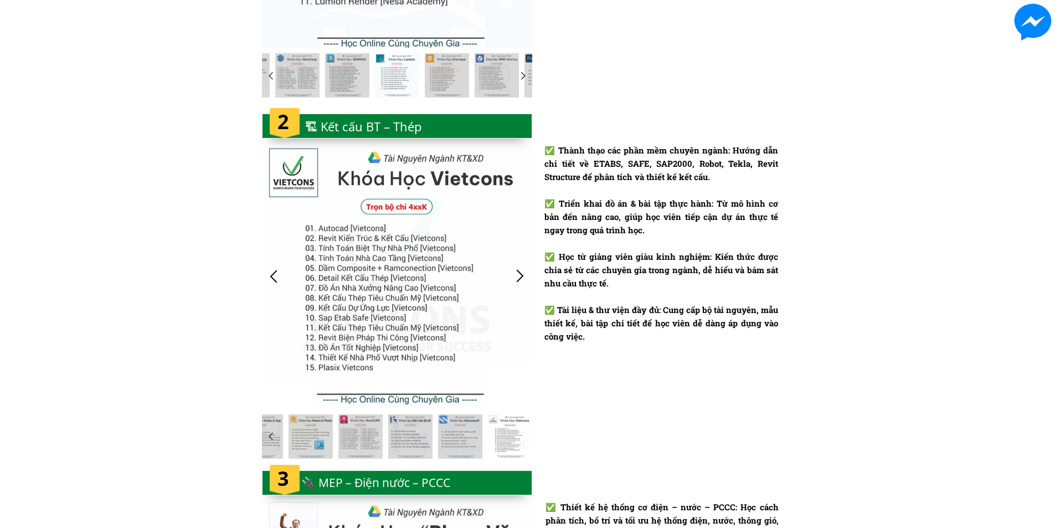
click at [347, 118] on div "🏗 Kết cấu BT – Thép" at bounding box center [369, 126] width 129 height 19
click at [342, 121] on div "🏗 Kết cấu BT – Thép" at bounding box center [369, 126] width 129 height 19
click at [286, 122] on h1 "2" at bounding box center [284, 122] width 14 height 32
click at [373, 182] on div at bounding box center [397, 275] width 270 height 265
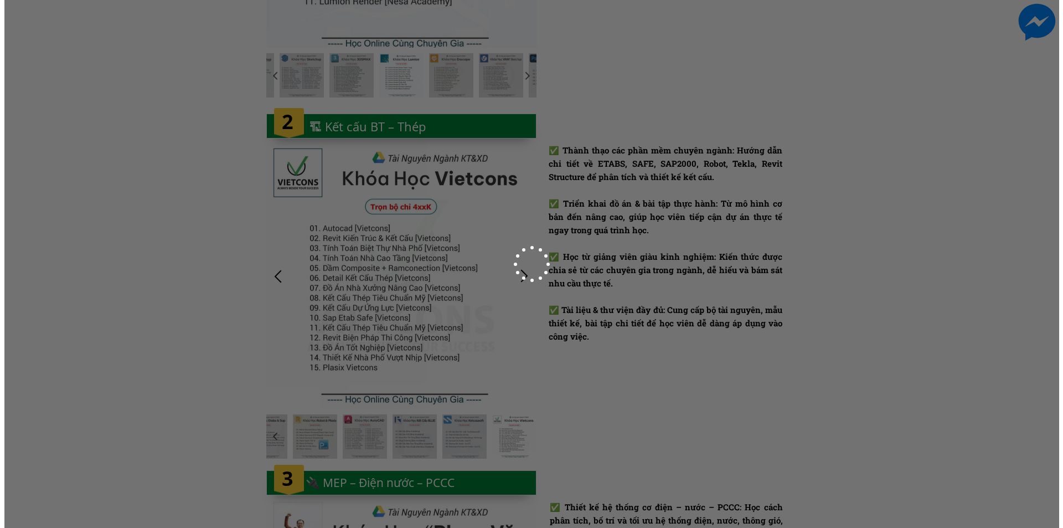
scroll to position [0, 0]
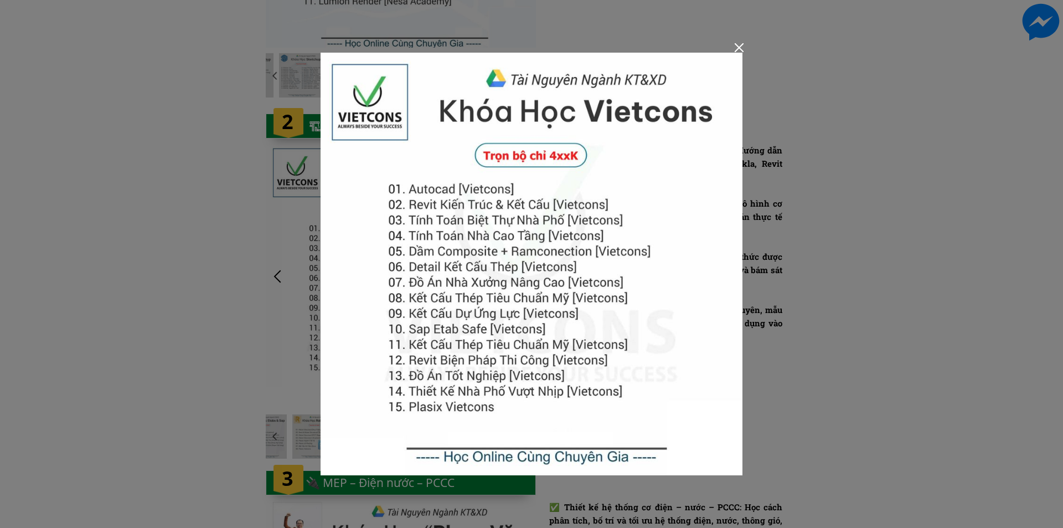
click at [374, 205] on img at bounding box center [532, 264] width 422 height 422
click at [233, 194] on div at bounding box center [531, 264] width 1063 height 528
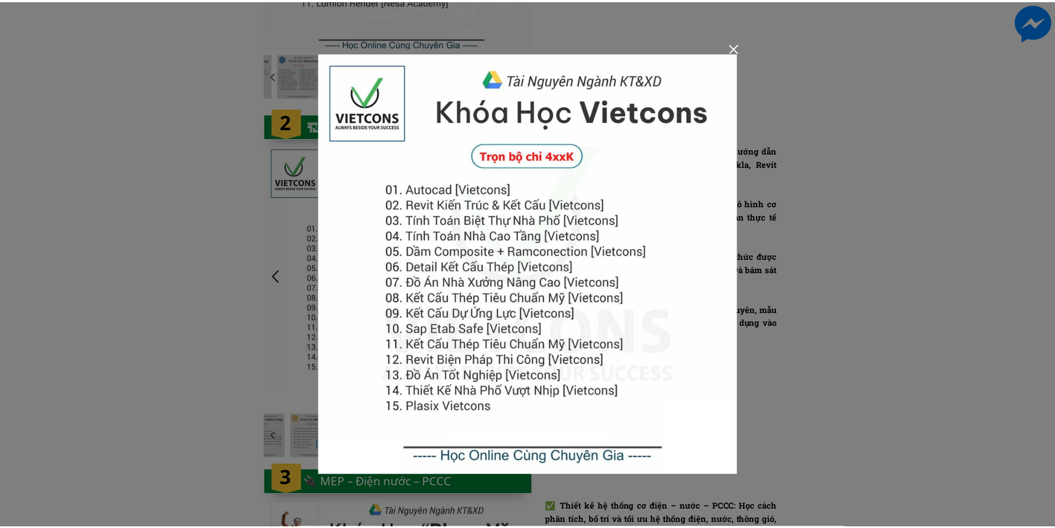
scroll to position [1287, 0]
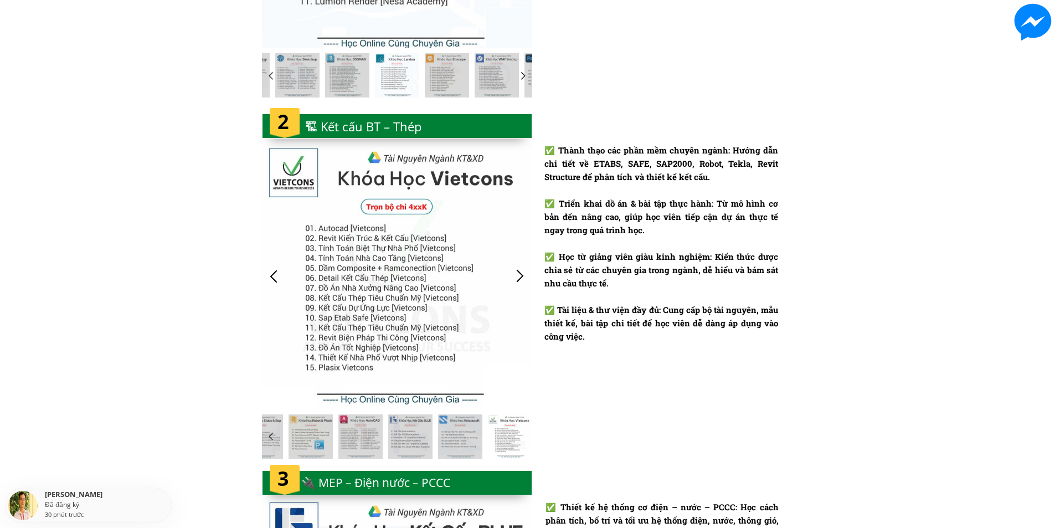
click at [346, 282] on div at bounding box center [397, 275] width 270 height 265
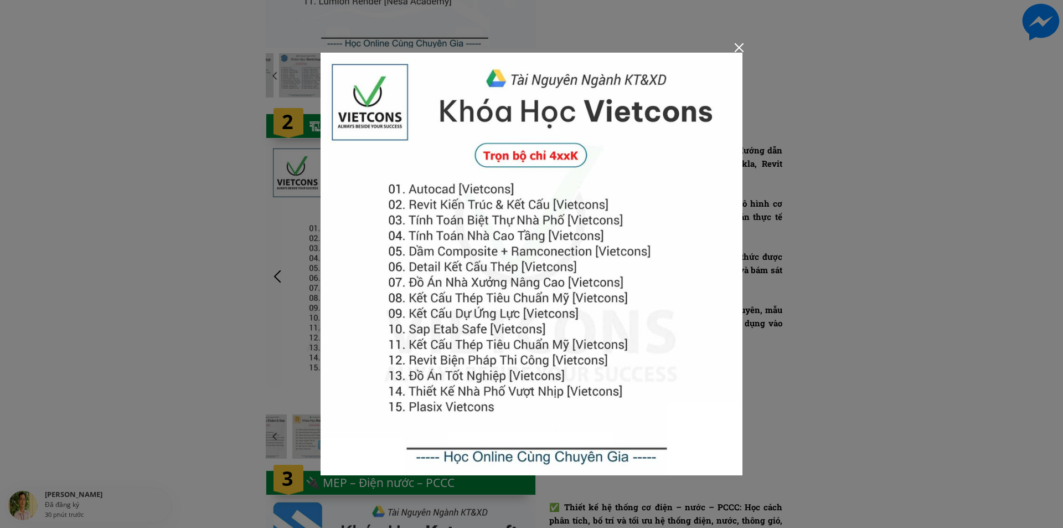
click at [180, 246] on div at bounding box center [531, 264] width 1063 height 528
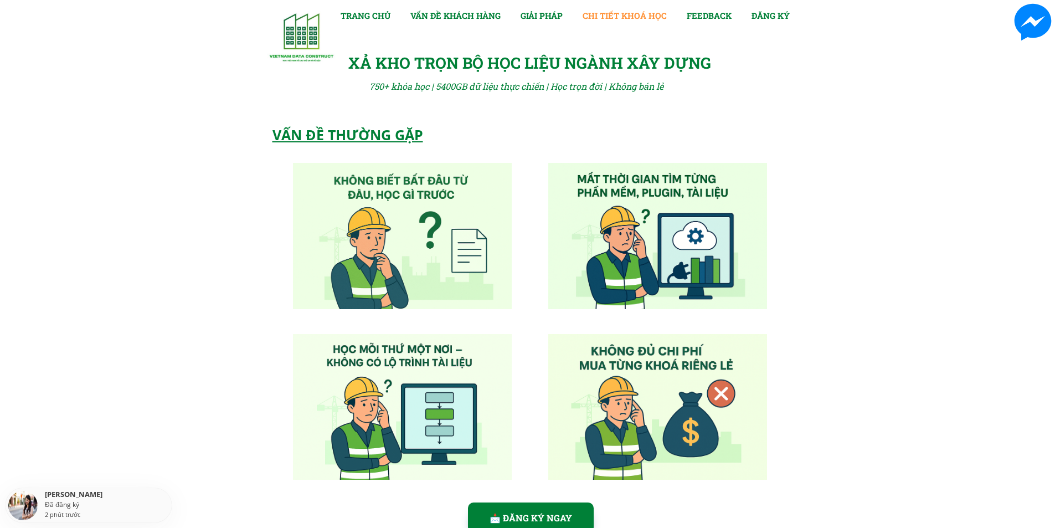
click at [628, 16] on link "CHI TIẾT KHOÁ HỌC" at bounding box center [624, 15] width 84 height 13
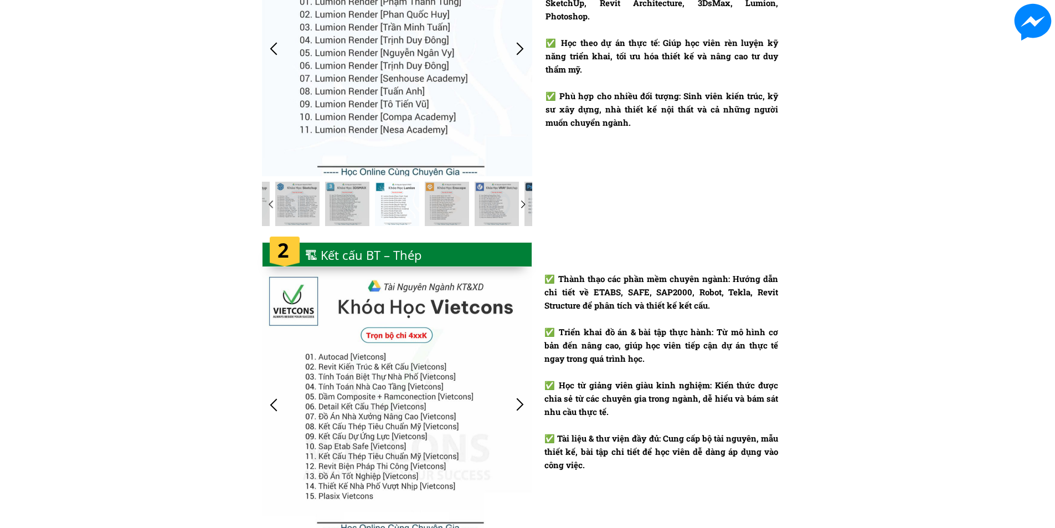
scroll to position [1269, 0]
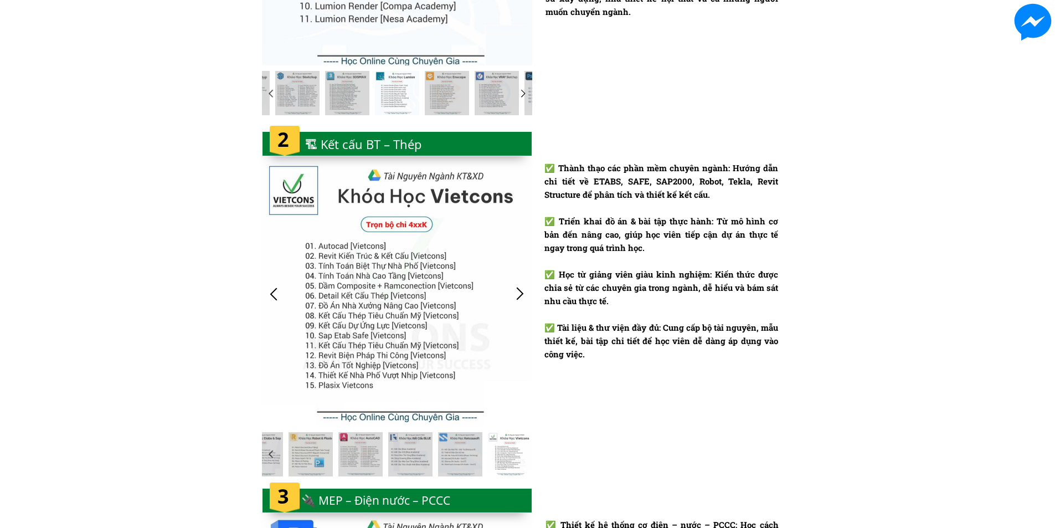
click at [394, 416] on div at bounding box center [397, 293] width 270 height 265
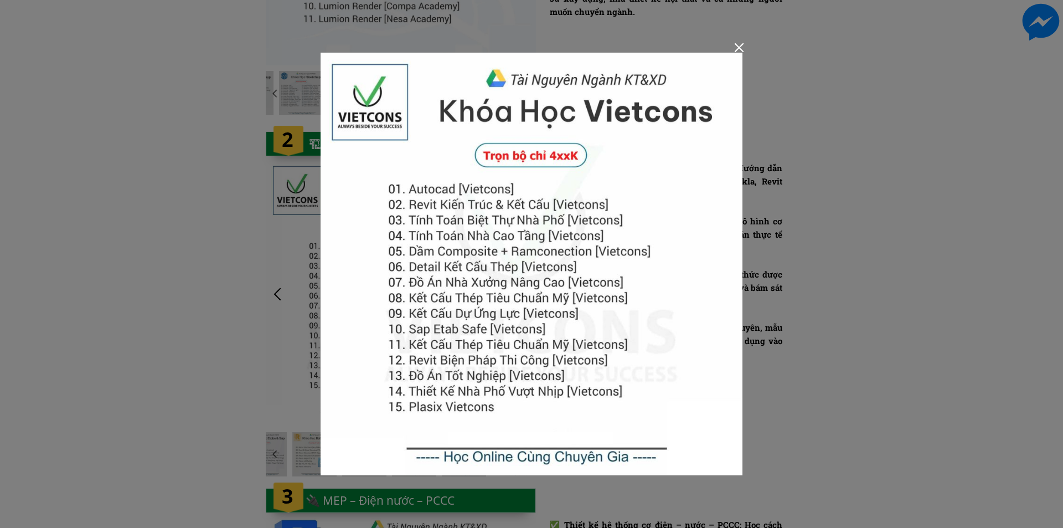
click at [462, 384] on img at bounding box center [532, 264] width 422 height 422
click at [479, 380] on img at bounding box center [532, 264] width 422 height 422
click at [740, 47] on div at bounding box center [739, 47] width 9 height 9
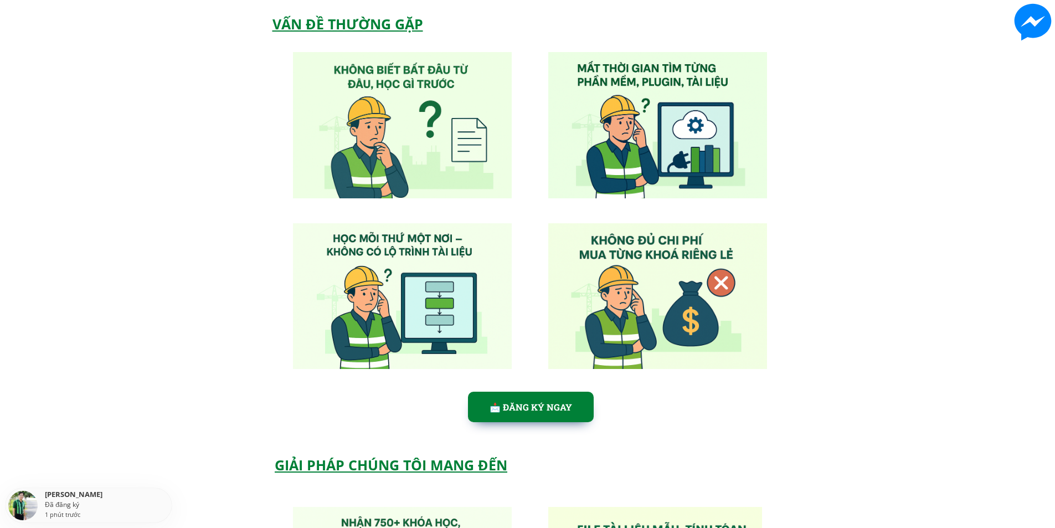
scroll to position [332, 0]
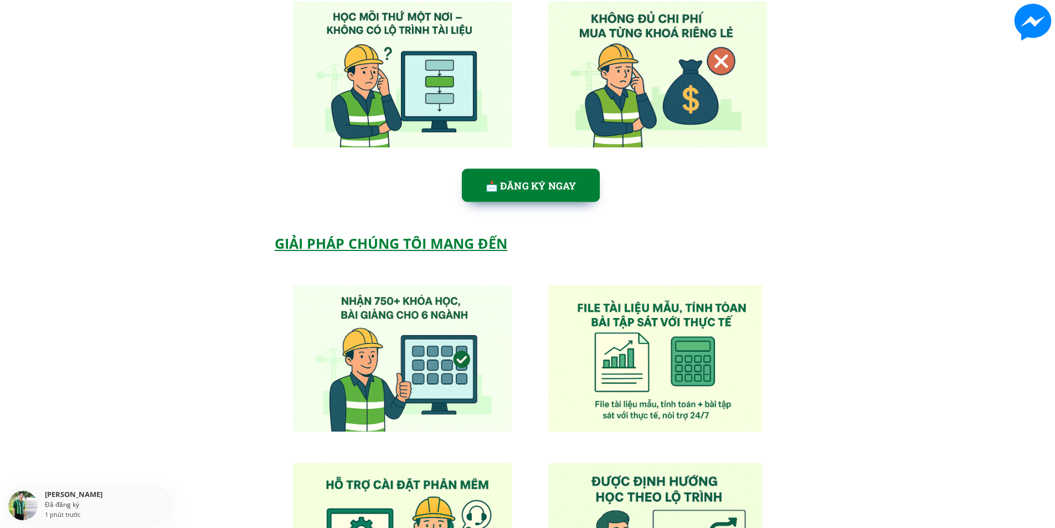
click at [521, 180] on p "📩 ĐĂNG KÝ NGAY" at bounding box center [531, 185] width 138 height 34
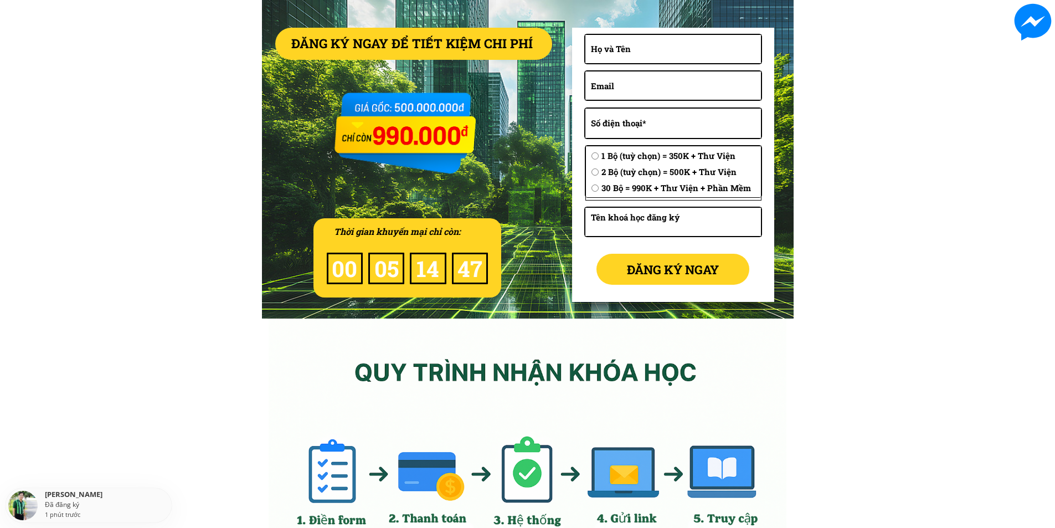
click at [601, 50] on input "text" at bounding box center [672, 49] width 169 height 28
type input "H"
type input "[PERSON_NAME]"
type input "[EMAIL_ADDRESS][DOMAIN_NAME]"
type input "0969489488"
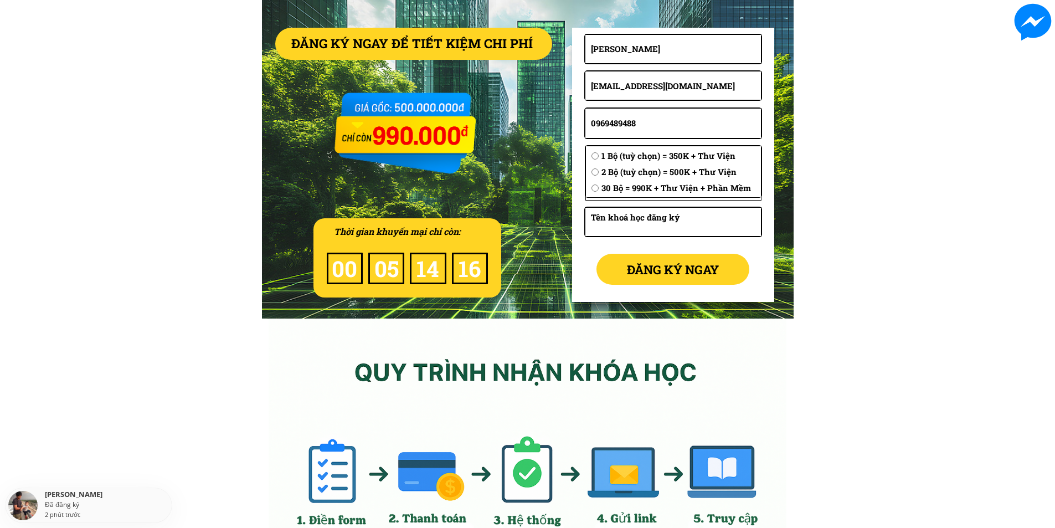
click at [622, 214] on textarea at bounding box center [672, 222] width 169 height 28
click at [593, 156] on input "radio" at bounding box center [594, 155] width 7 height 7
radio input "true"
click at [613, 222] on textarea at bounding box center [672, 222] width 169 height 28
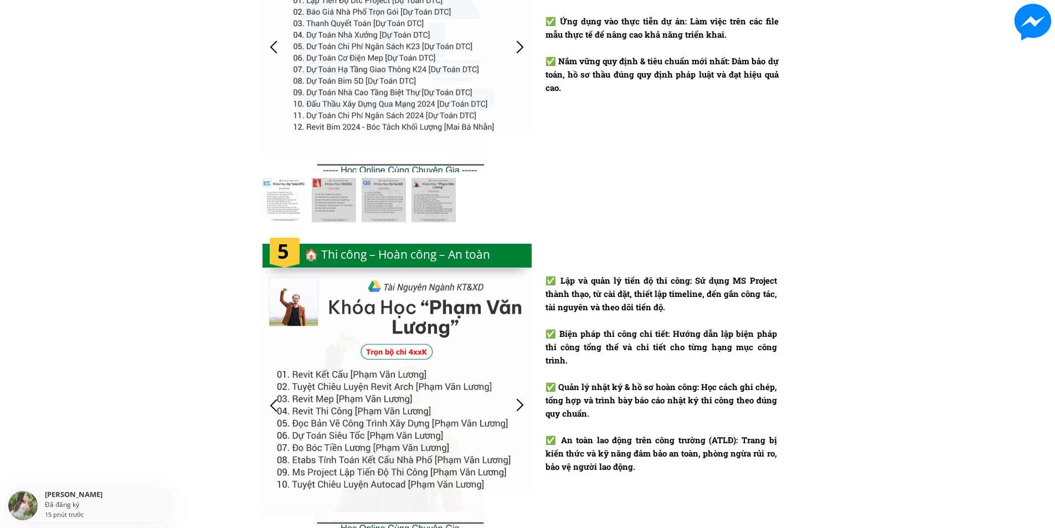
scroll to position [2282, 0]
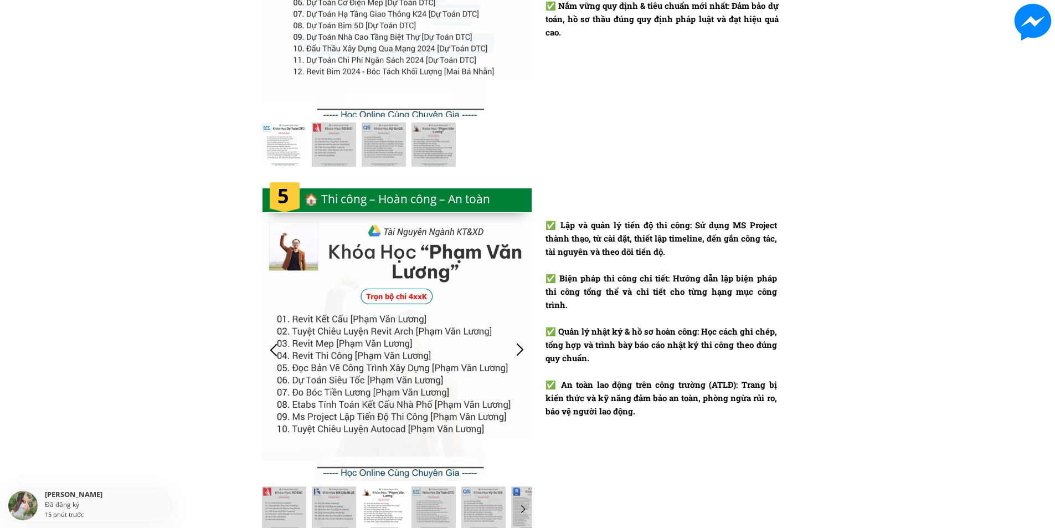
click at [272, 348] on div at bounding box center [274, 349] width 18 height 18
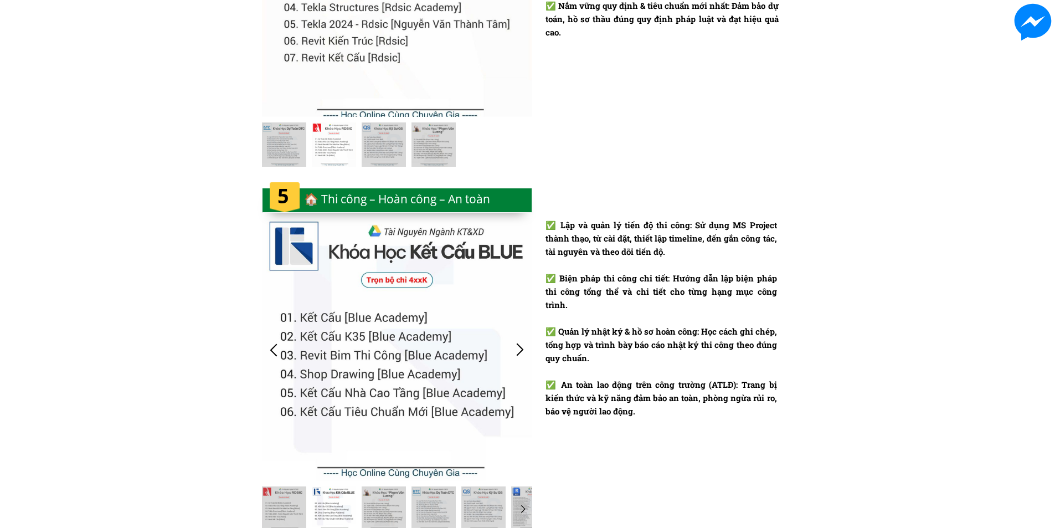
click at [519, 344] on div at bounding box center [520, 349] width 18 height 18
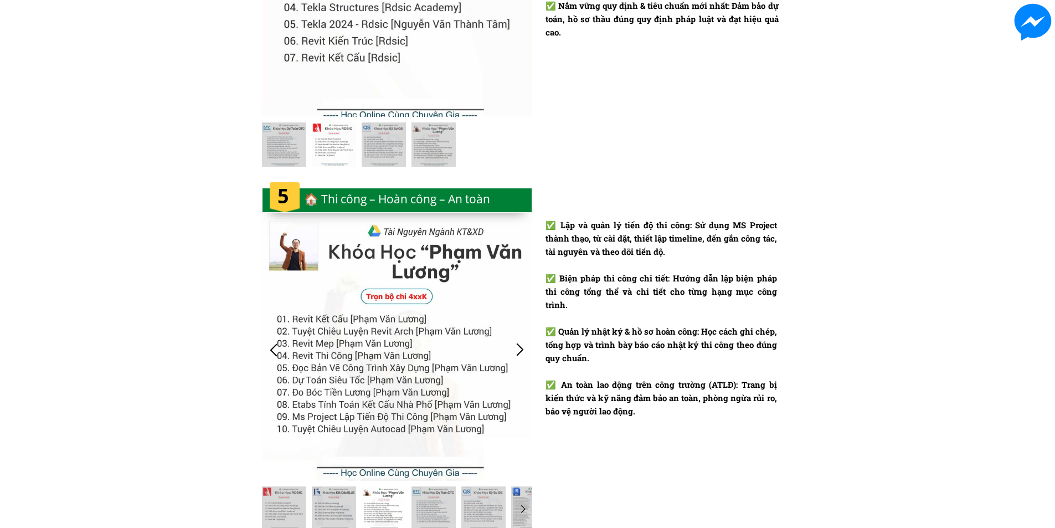
click at [519, 344] on div at bounding box center [520, 349] width 18 height 18
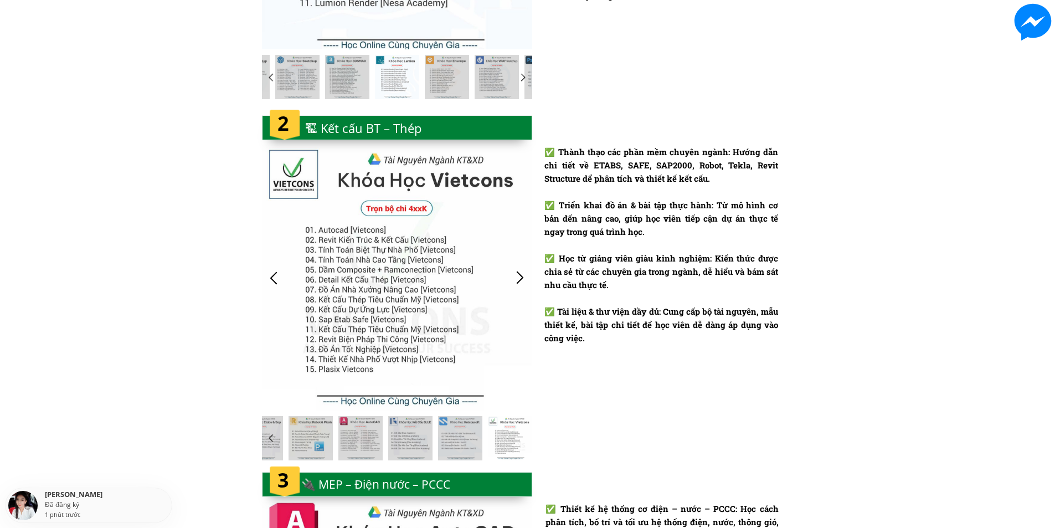
scroll to position [1230, 0]
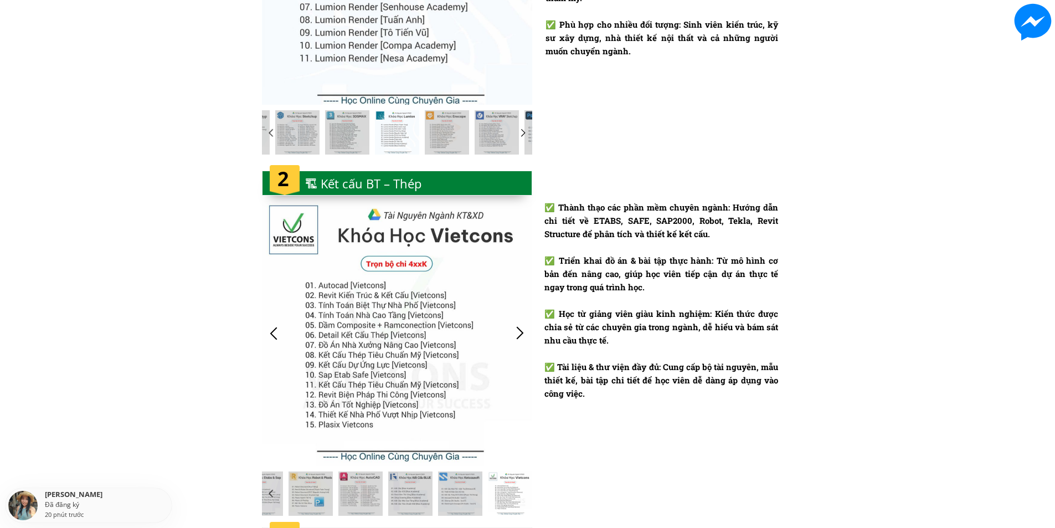
click at [527, 331] on div at bounding box center [520, 333] width 18 height 18
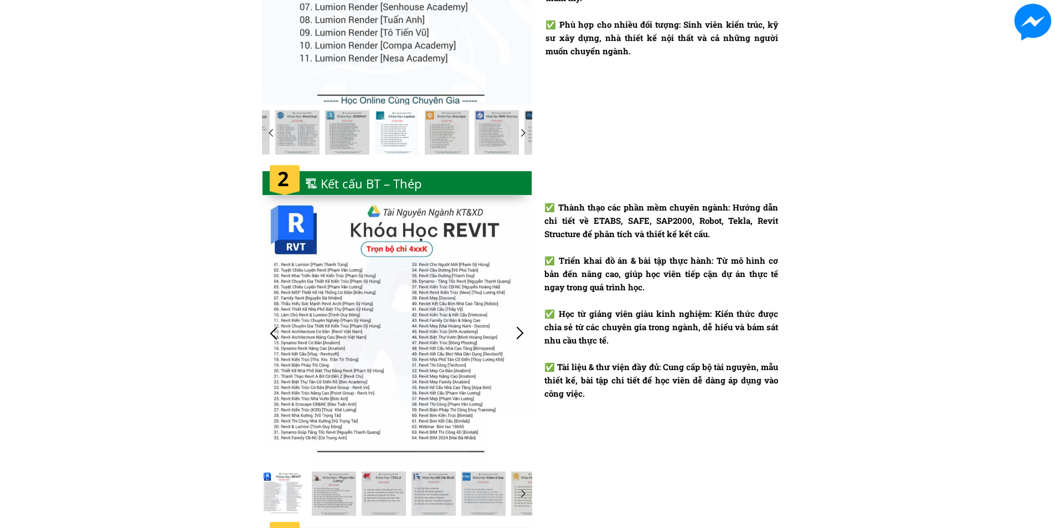
click at [273, 329] on div at bounding box center [274, 333] width 18 height 18
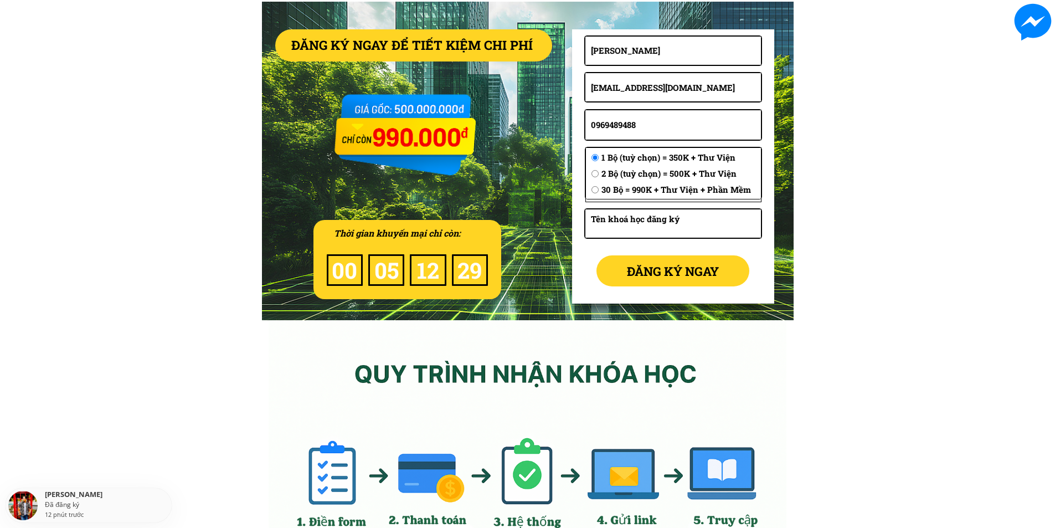
scroll to position [4773, 0]
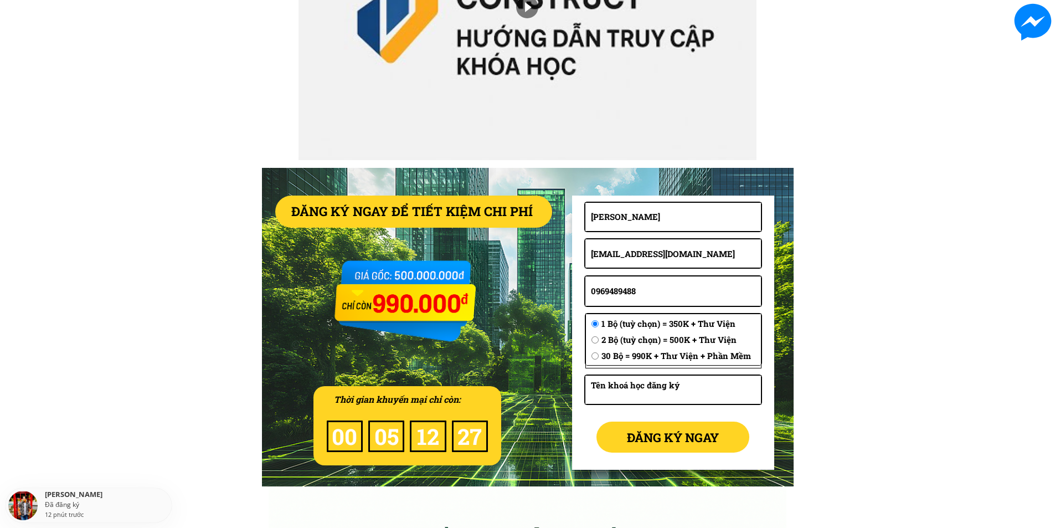
click at [647, 388] on textarea at bounding box center [672, 389] width 169 height 28
type textarea "kết cấu thép Vietcons"
click at [635, 439] on p "ĐĂNG KÝ NGAY" at bounding box center [672, 436] width 153 height 31
